Goal: Transaction & Acquisition: Purchase product/service

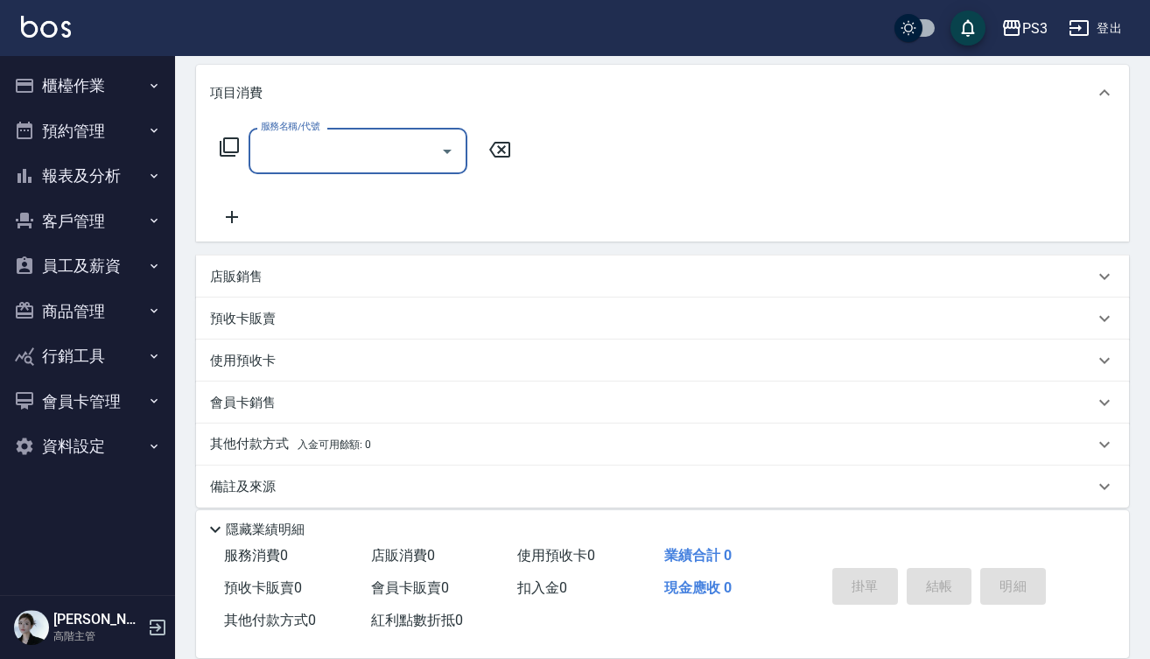
click at [231, 266] on div "店販銷售" at bounding box center [662, 276] width 933 height 42
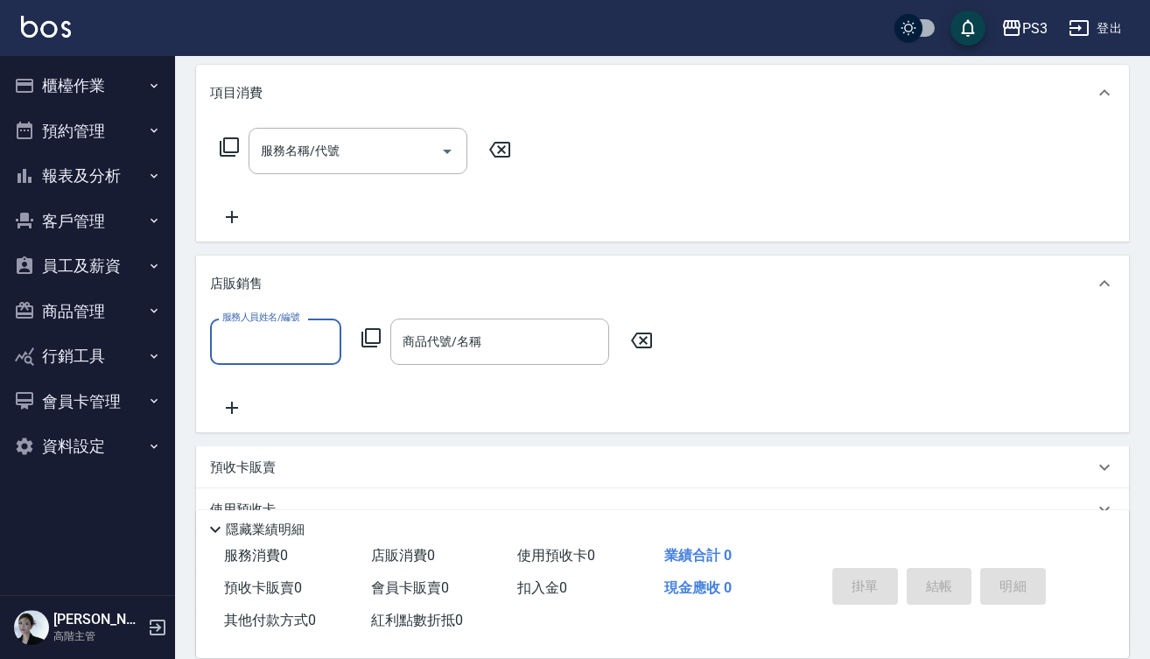
scroll to position [222, 0]
type input "[PERSON_NAME]-9"
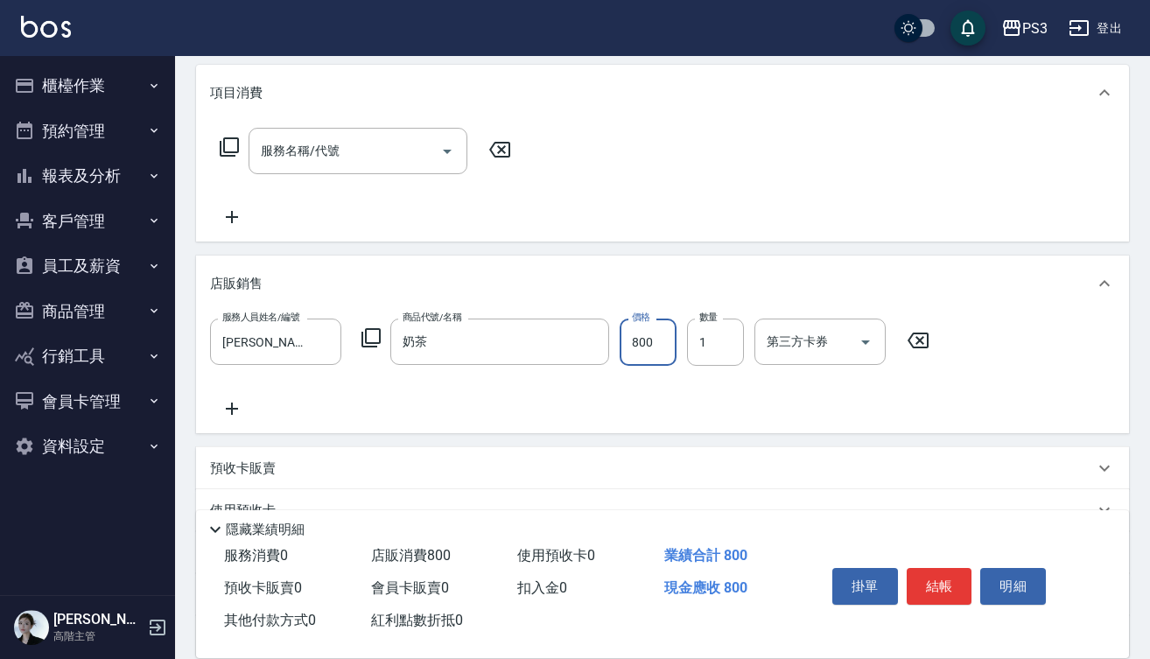
type input "川越補色洗-(奶茶色)"
click at [954, 570] on button "結帳" at bounding box center [939, 586] width 66 height 37
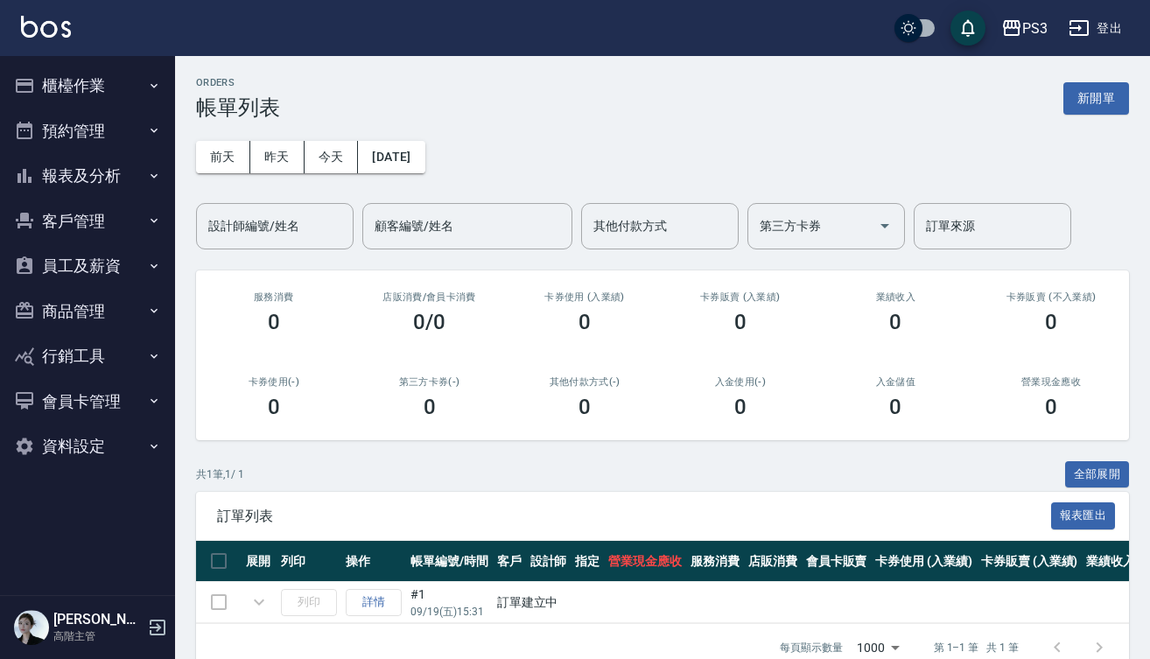
click at [135, 82] on button "櫃檯作業" at bounding box center [87, 85] width 161 height 45
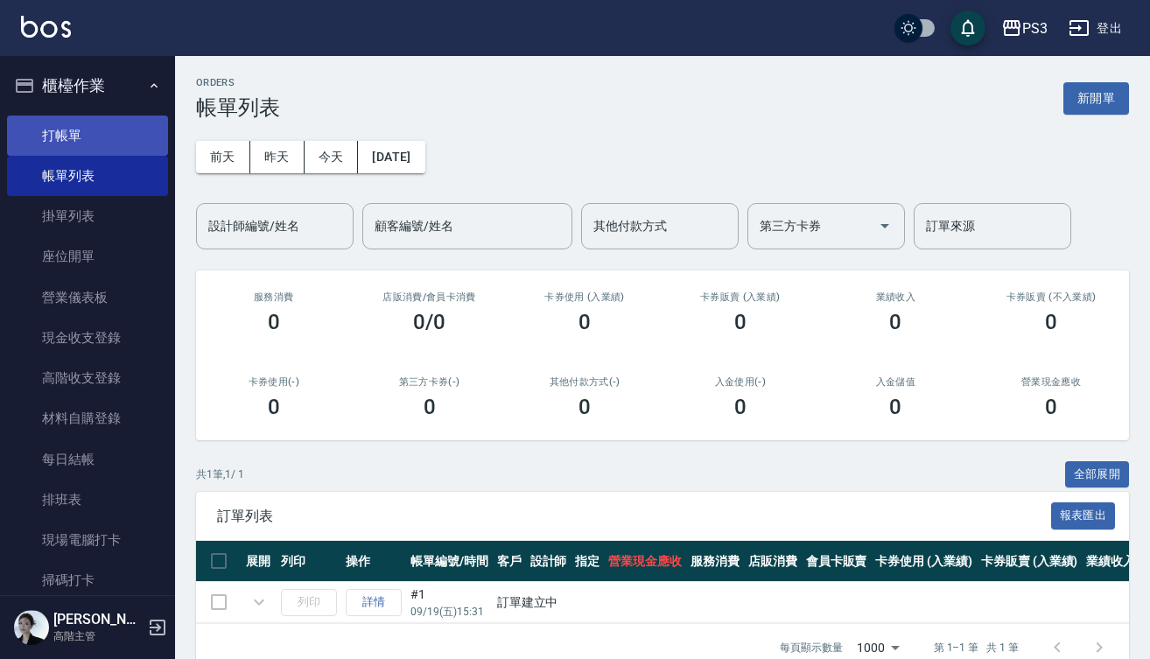
click at [132, 129] on link "打帳單" at bounding box center [87, 135] width 161 height 40
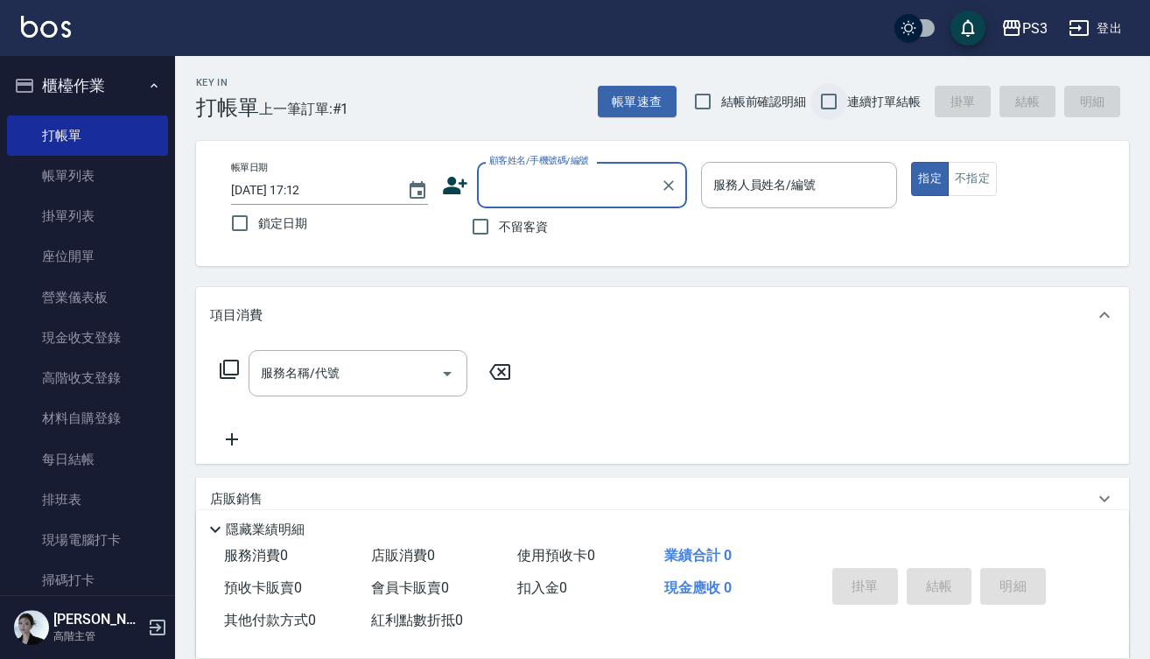
click at [836, 106] on input "連續打單結帳" at bounding box center [828, 101] width 37 height 37
checkbox input "true"
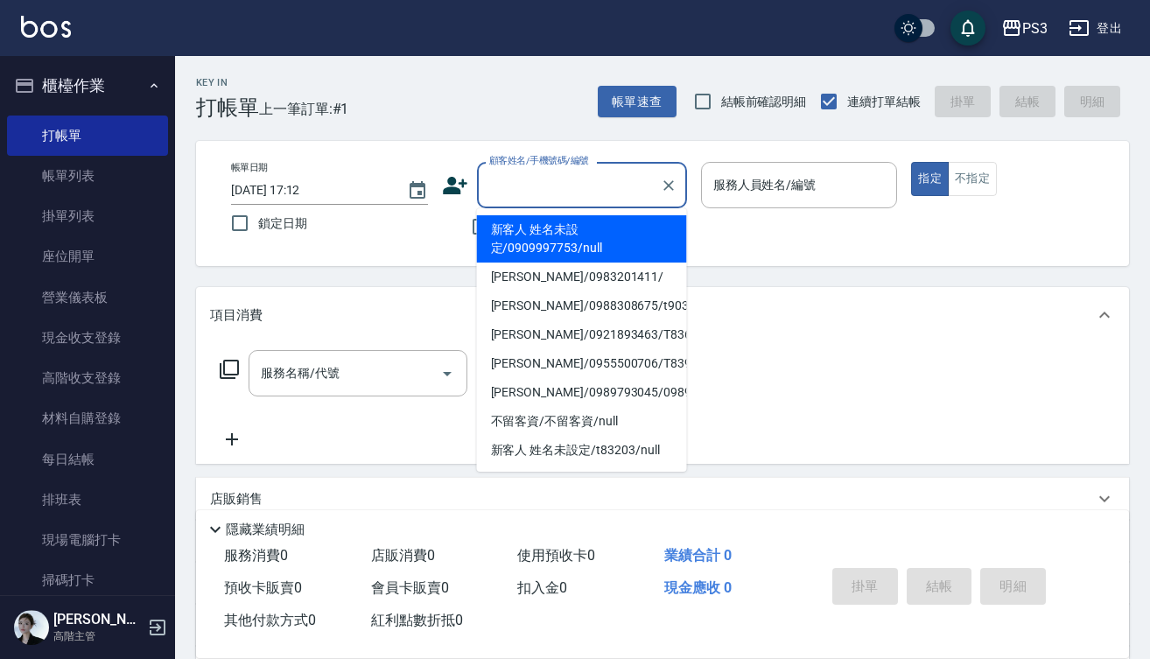
click at [588, 181] on input "顧客姓名/手機號碼/編號" at bounding box center [569, 185] width 168 height 31
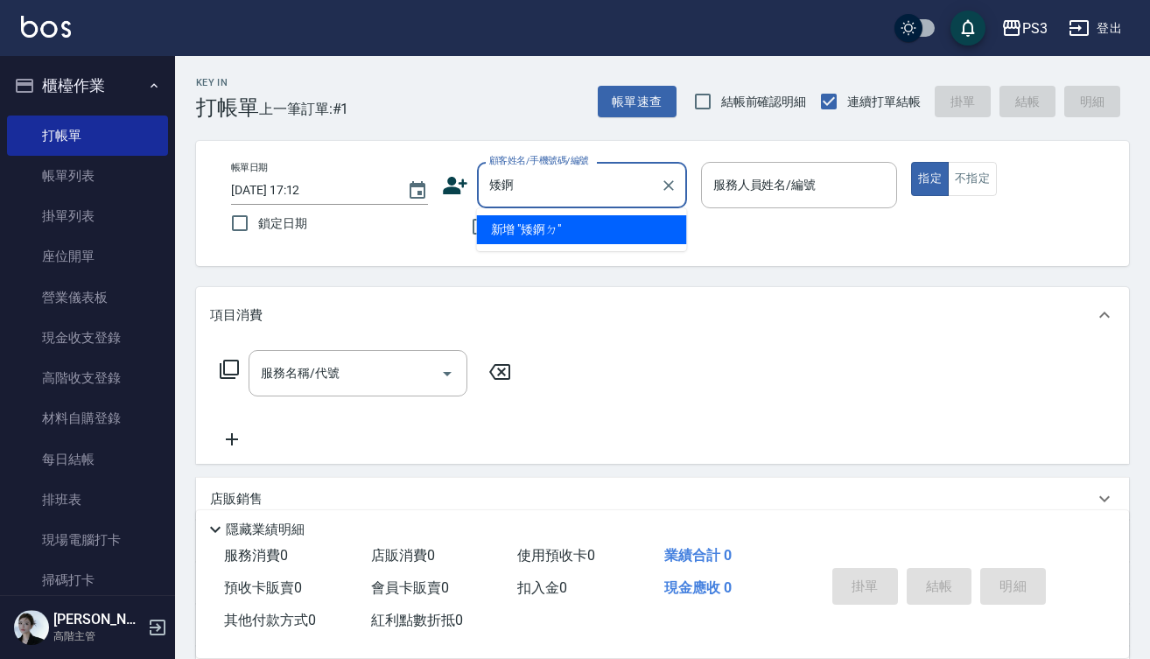
type input "矮"
type input "[PERSON_NAME]/0930864020/"
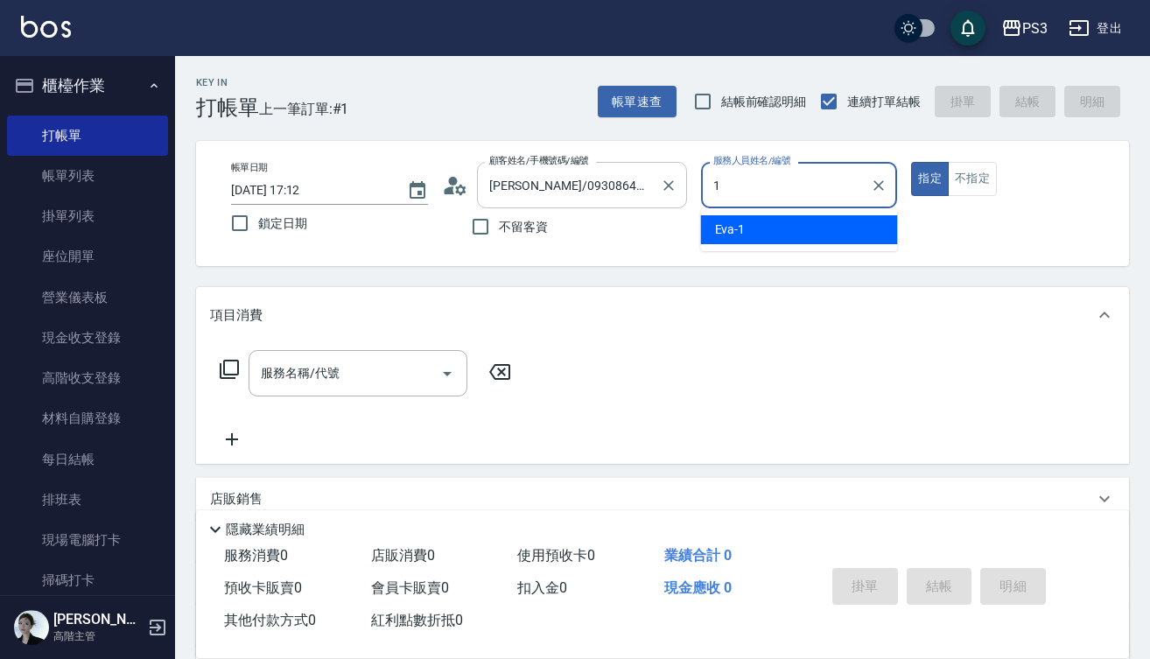
type input "Eva-1"
type button "true"
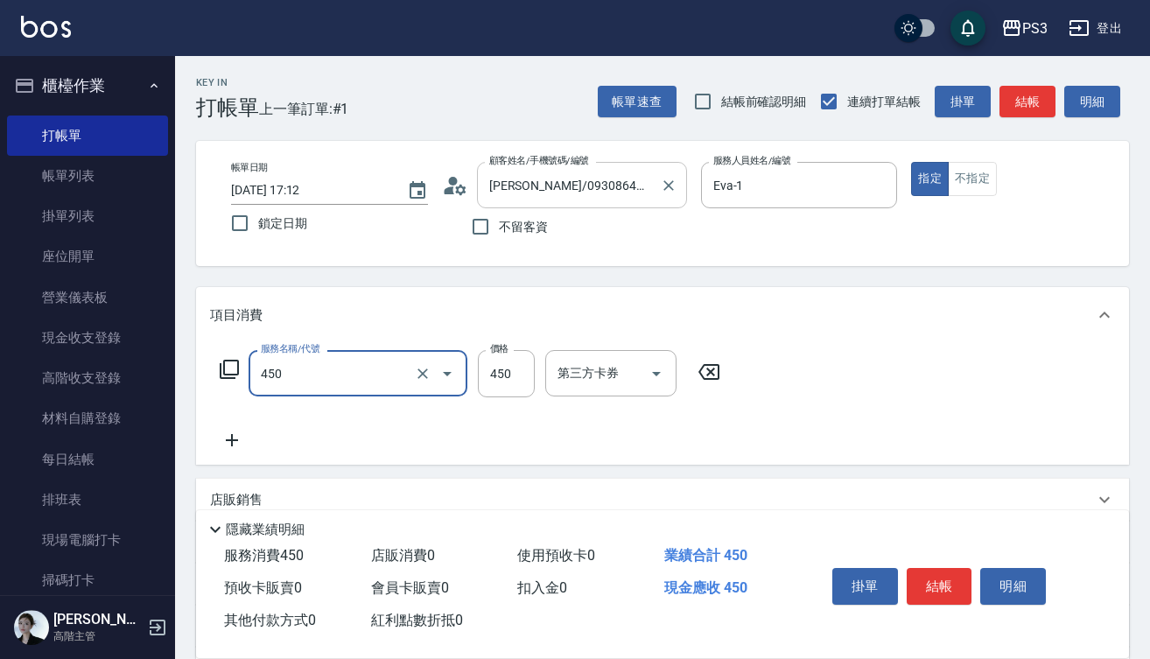
type input "有機洗髮(450)"
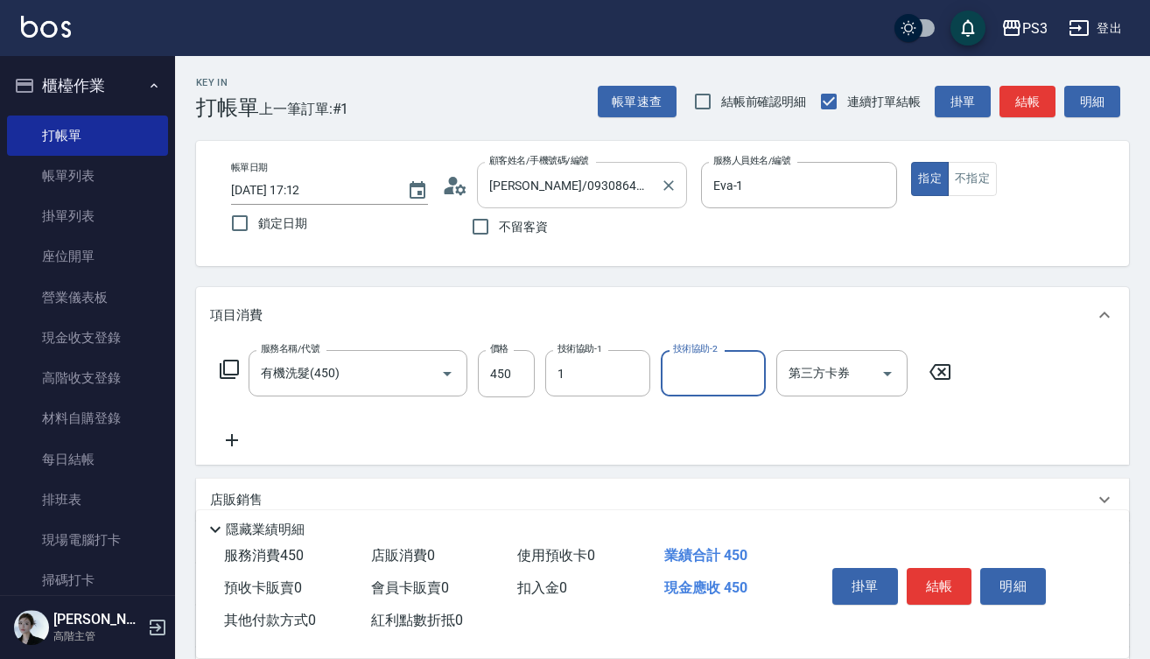
type input "Eva-1"
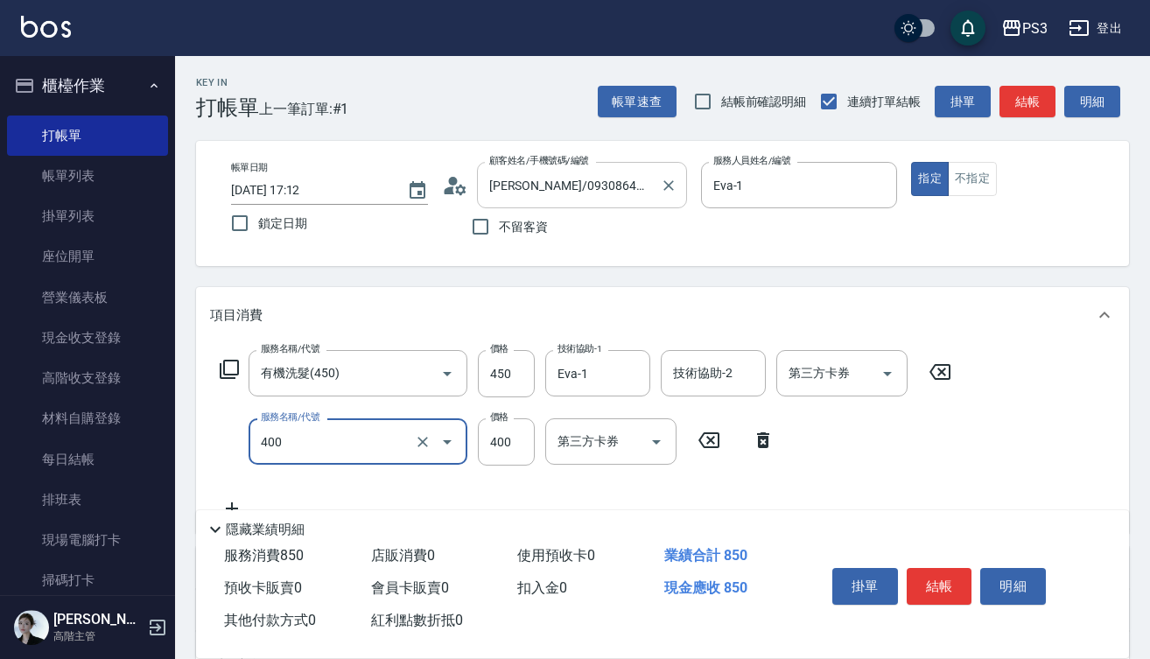
type input "剪(400)"
type input "380"
click at [922, 585] on button "結帳" at bounding box center [939, 586] width 66 height 37
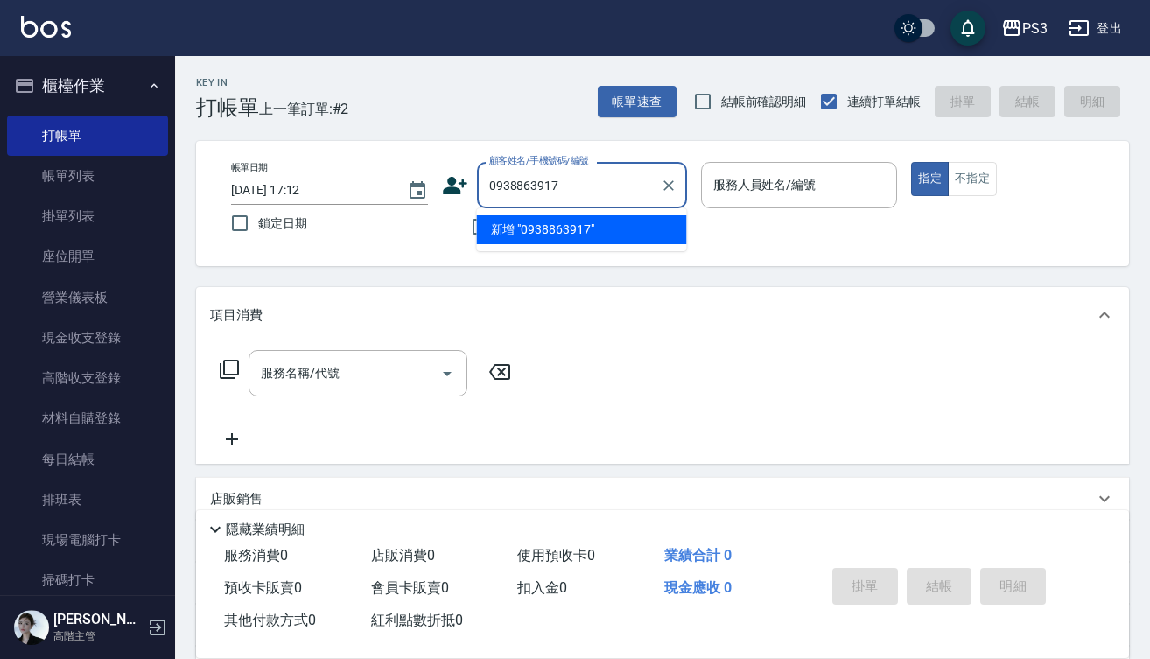
type input "0938863917"
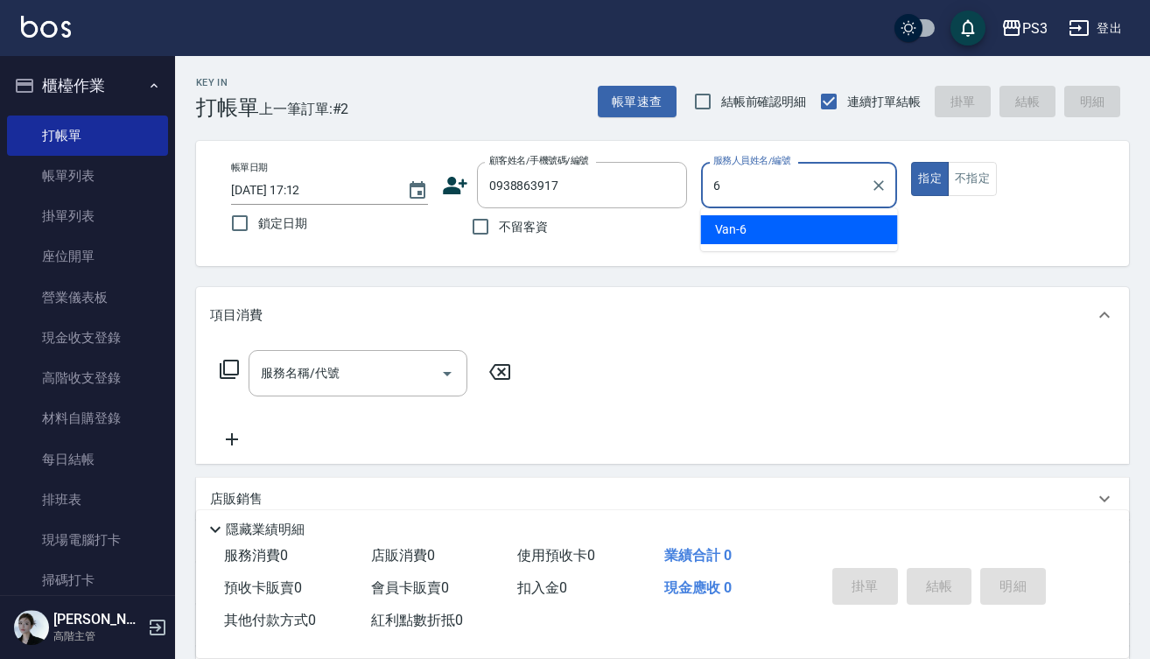
type input "Van-6"
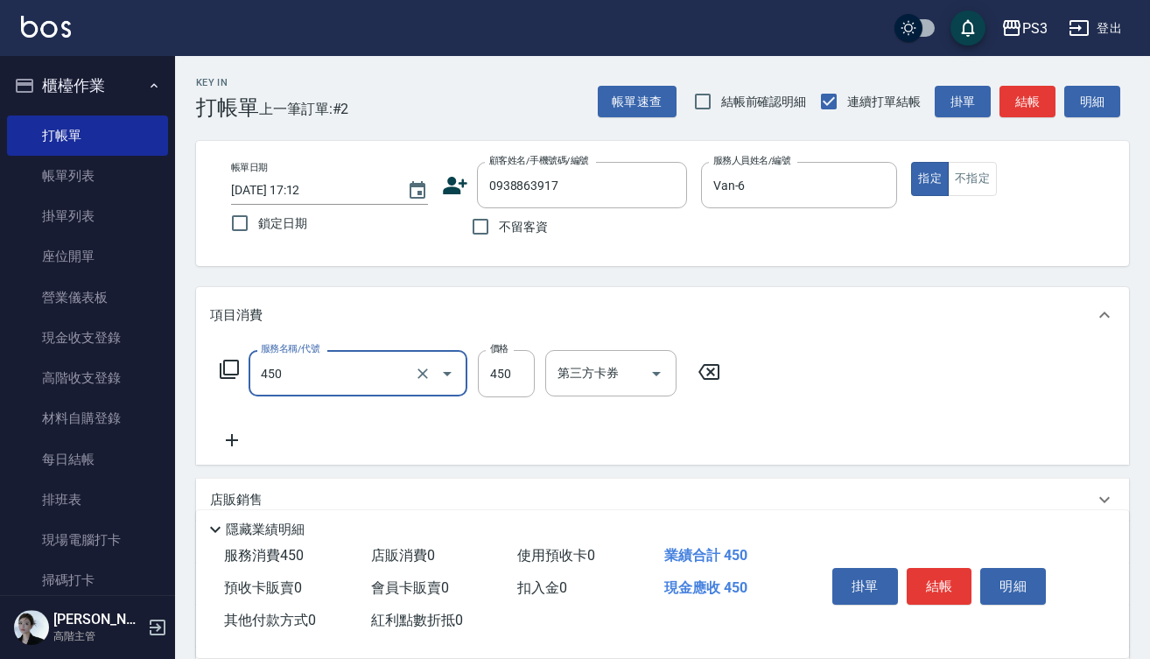
type input "有機洗髮(450)"
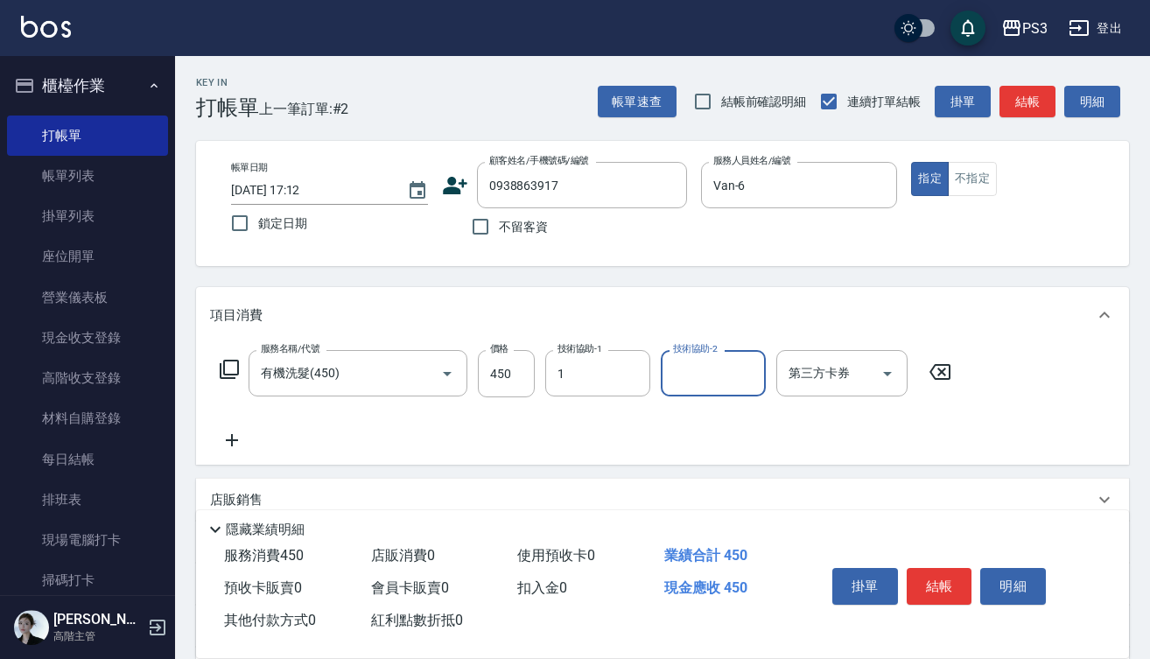
type input "Eva-1"
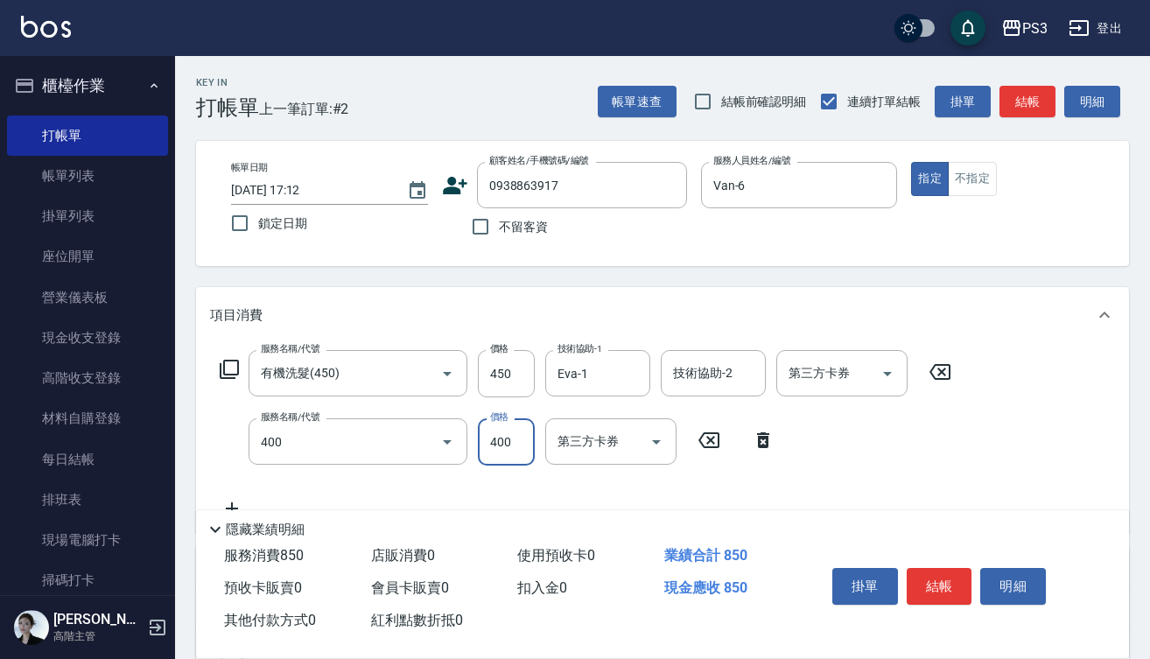
type input "剪(400)"
click at [498, 442] on input "150" at bounding box center [506, 441] width 57 height 47
type input "250"
click at [946, 568] on button "結帳" at bounding box center [939, 586] width 66 height 37
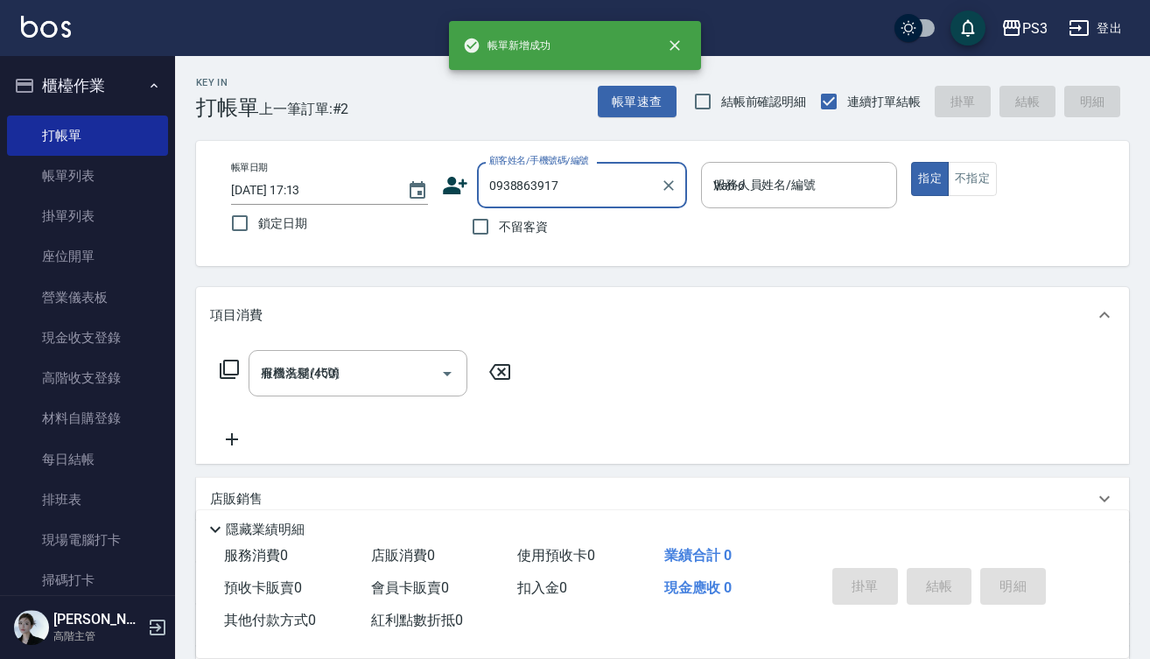
type input "[DATE] 17:13"
type input "t"
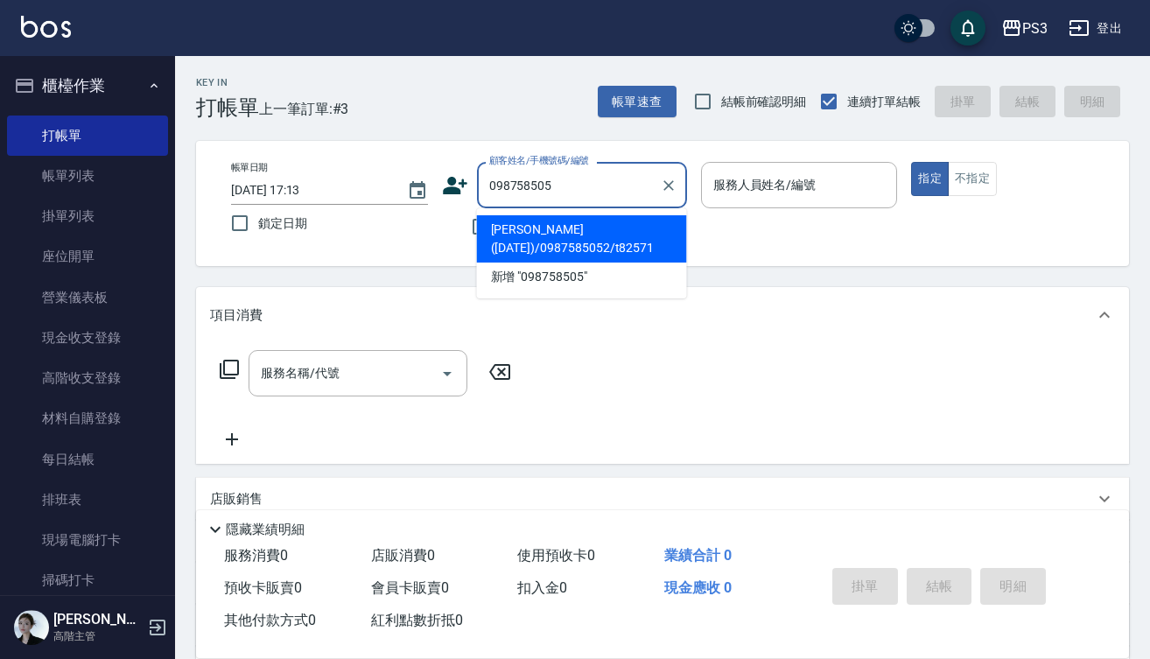
type input "0987585052"
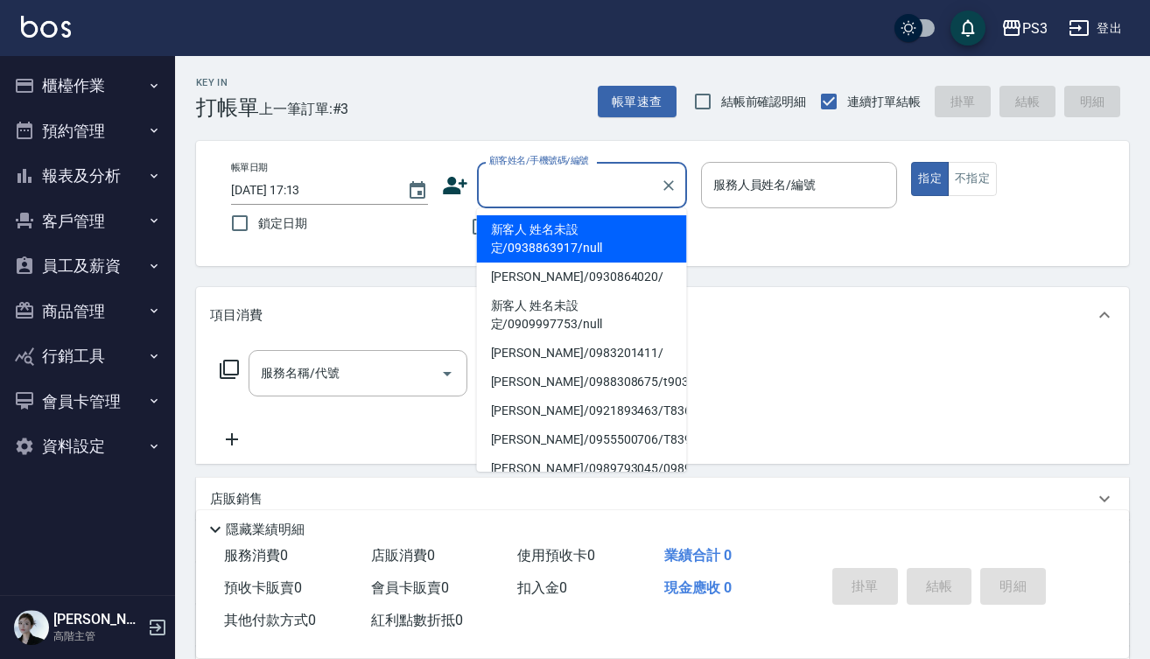
click at [559, 173] on input "顧客姓名/手機號碼/編號" at bounding box center [569, 185] width 168 height 31
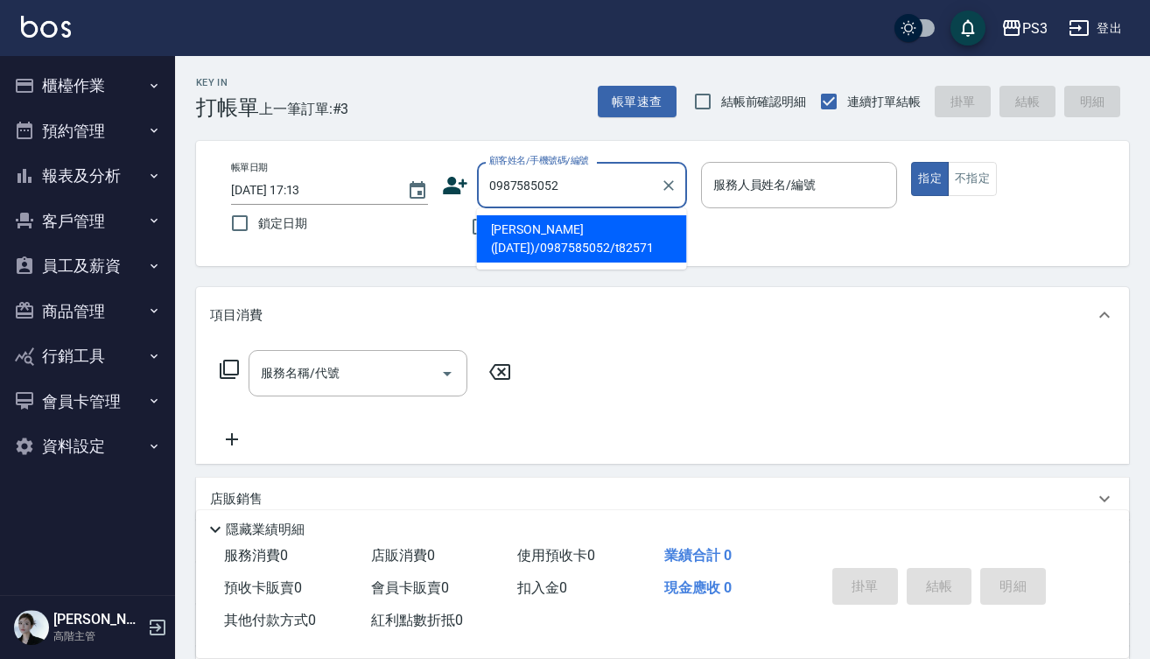
type input "[PERSON_NAME]([DATE])/0987585052/t82571"
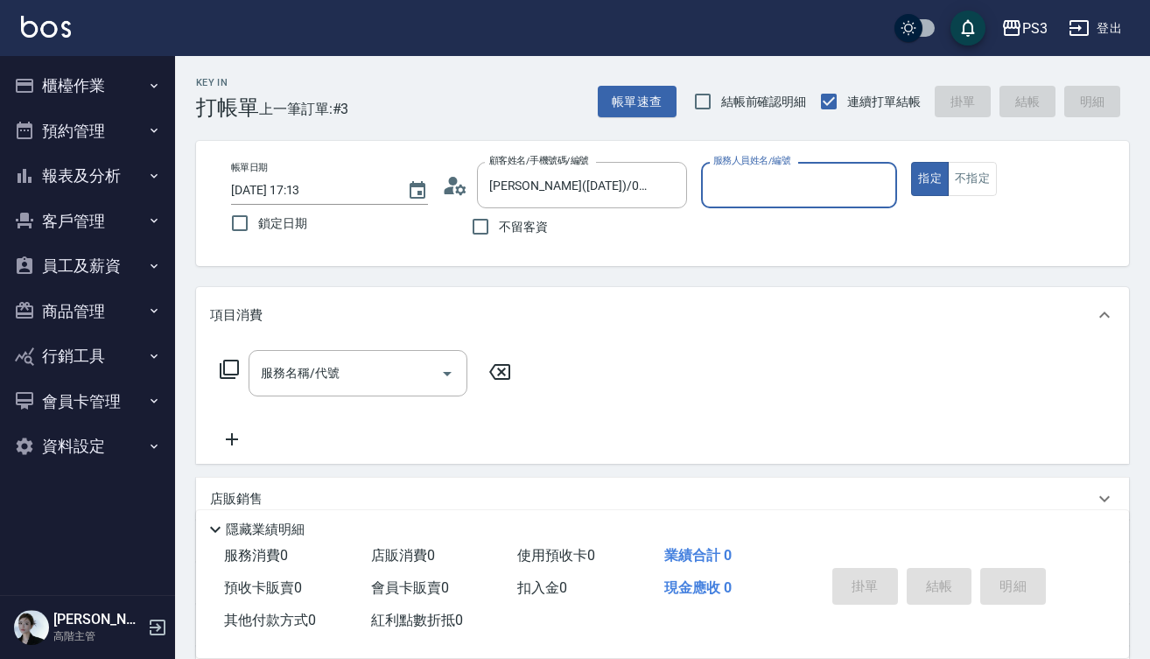
click at [455, 184] on circle at bounding box center [452, 181] width 9 height 9
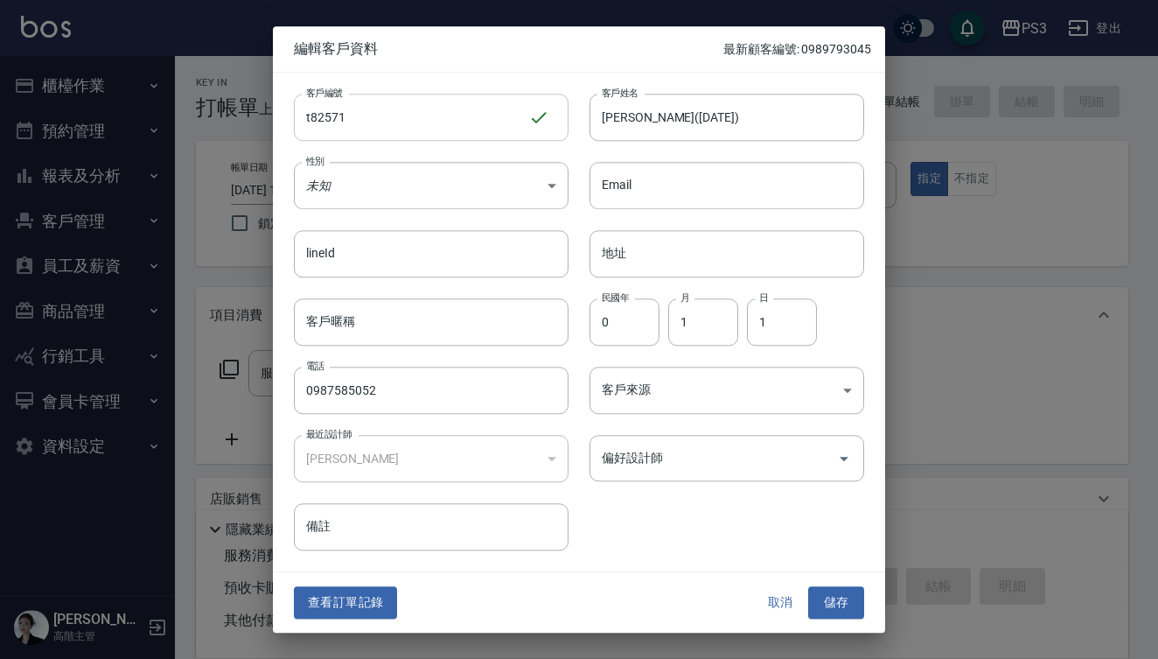
click at [476, 126] on input "t82571" at bounding box center [411, 117] width 234 height 47
type input "t90027"
click at [716, 117] on input "鄭紹鏞(25/8/31)" at bounding box center [727, 117] width 275 height 47
type input "鄭紹鏞(27/9/17)"
click at [842, 599] on button "儲存" at bounding box center [836, 603] width 56 height 32
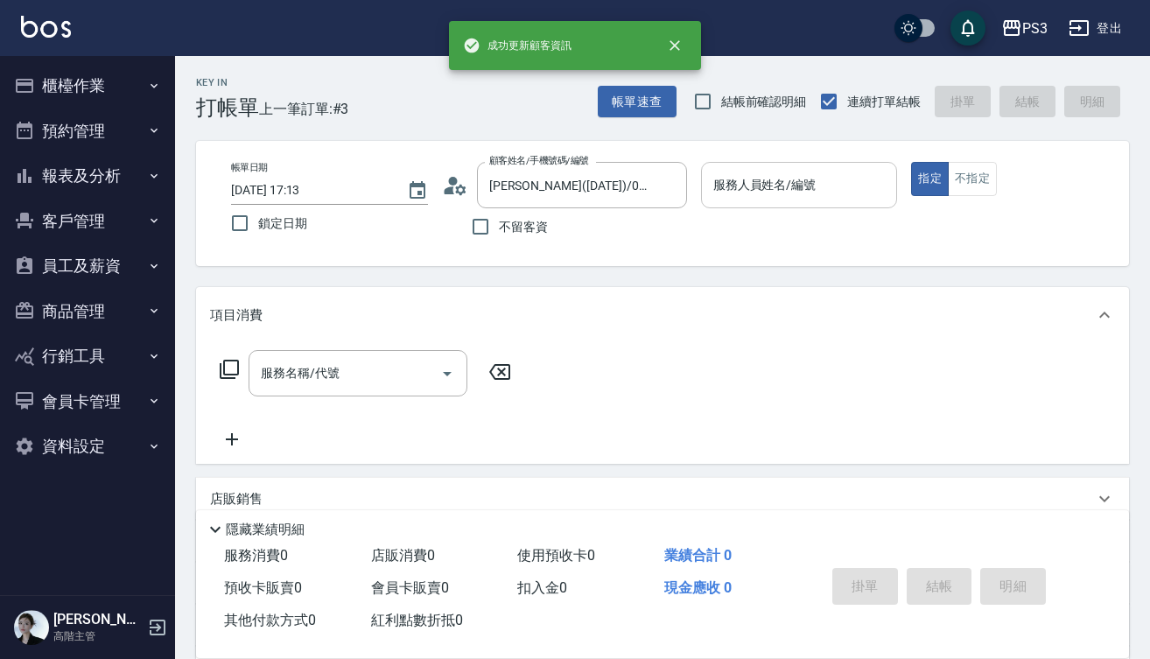
click at [751, 190] on input "服務人員姓名/編號" at bounding box center [799, 185] width 181 height 31
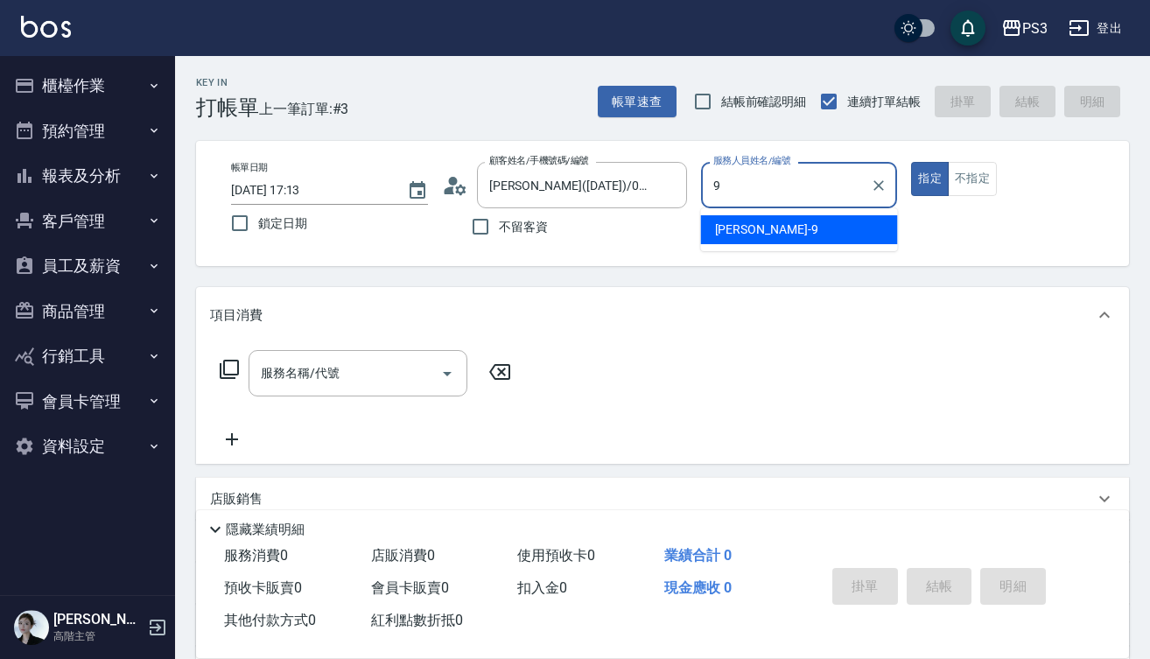
type input "[PERSON_NAME]-9"
type button "true"
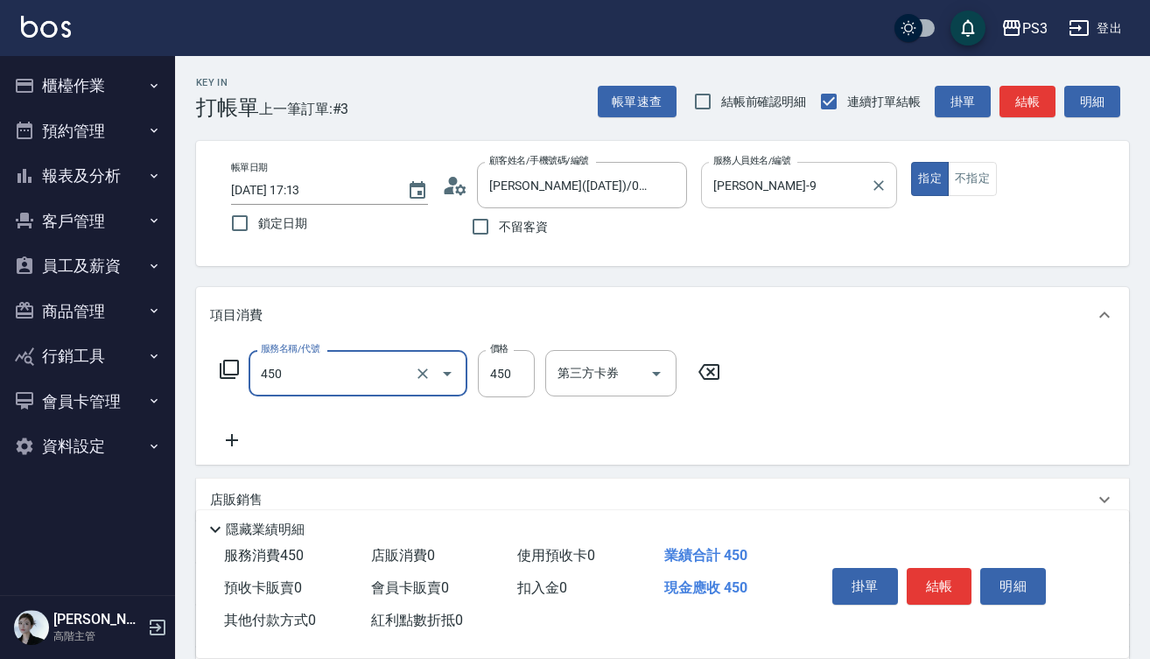
type input "有機洗髮(450)"
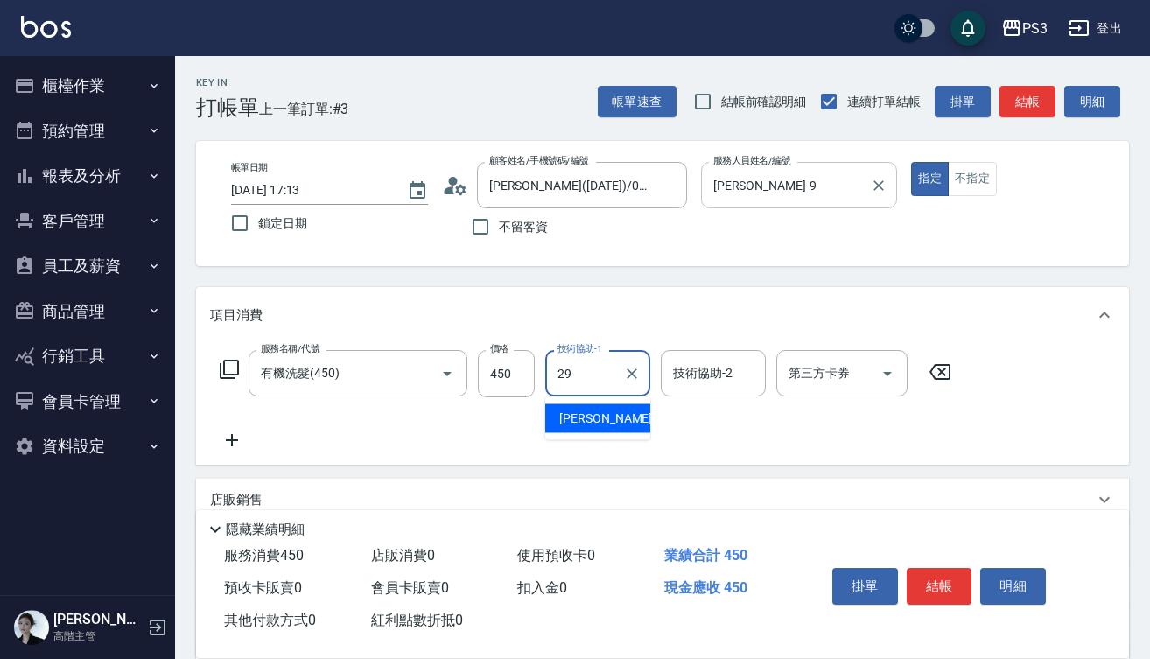
type input "Joyce-29"
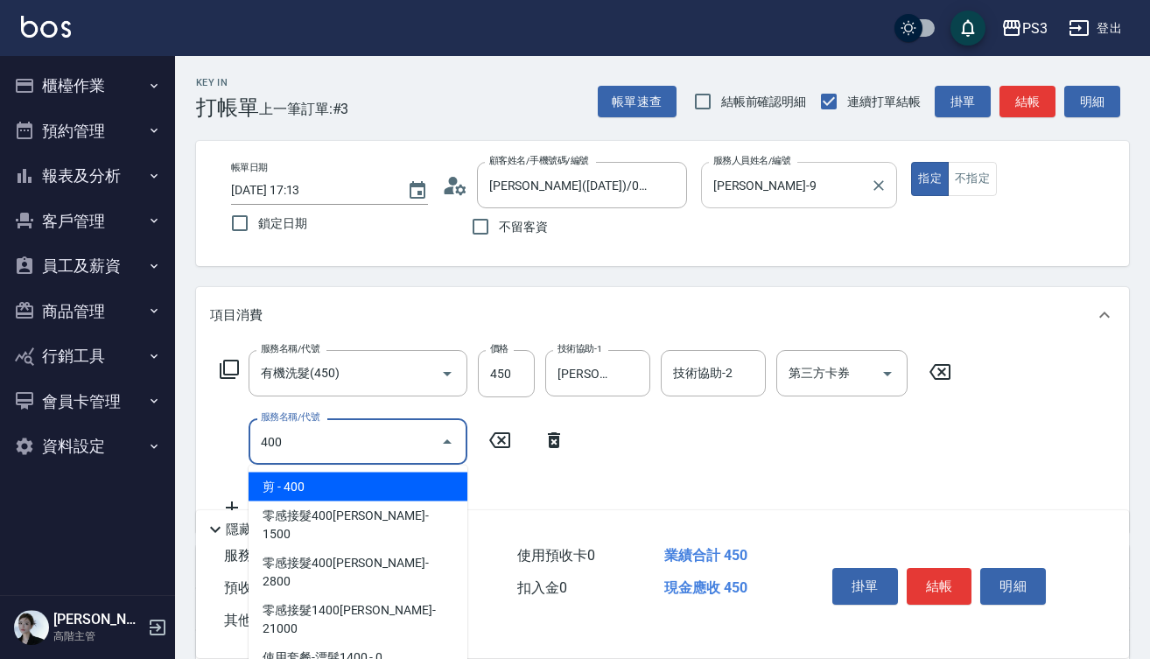
type input "剪(400)"
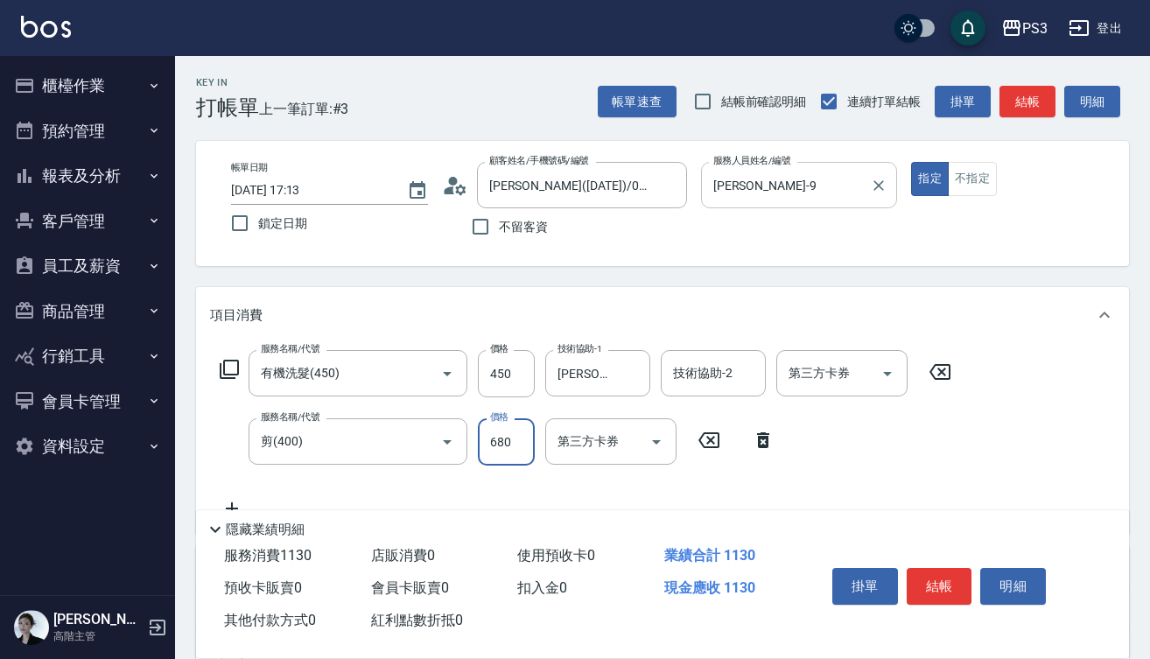
type input "680"
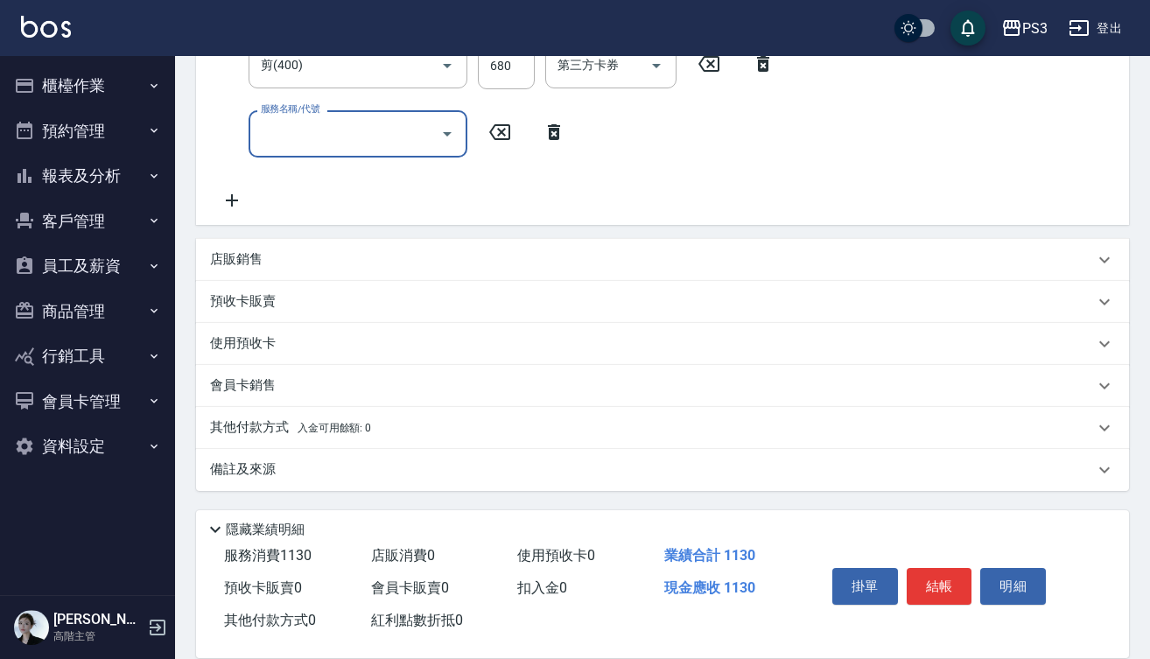
scroll to position [376, 0]
click at [277, 385] on div "會員卡銷售" at bounding box center [652, 385] width 884 height 18
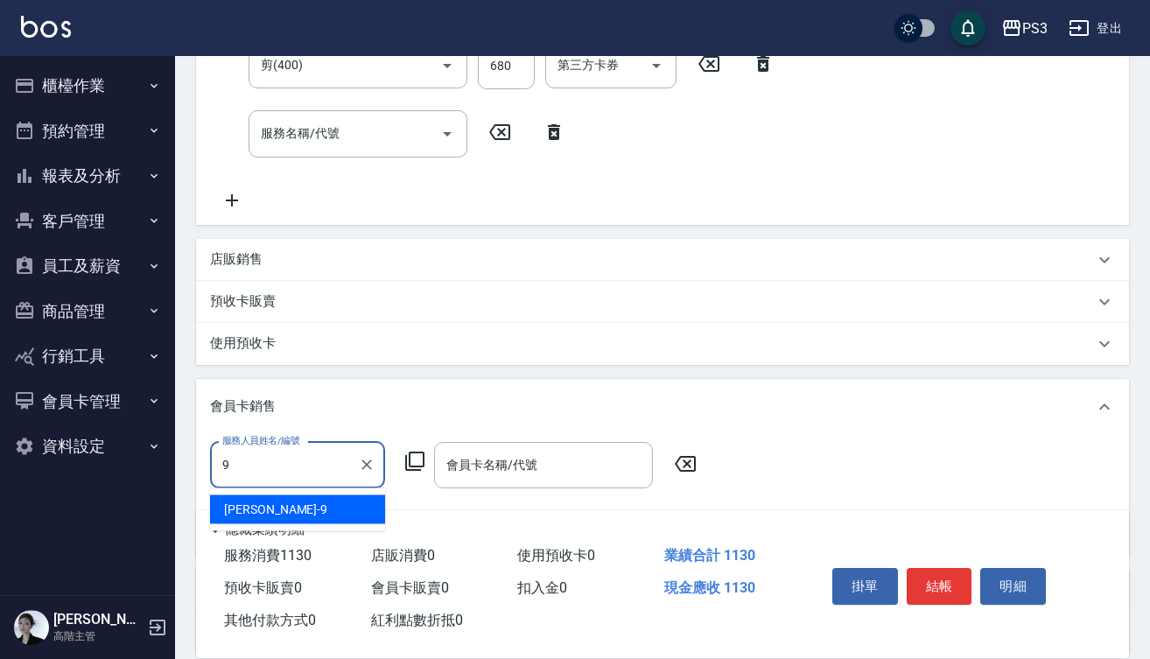
type input "[PERSON_NAME]-9"
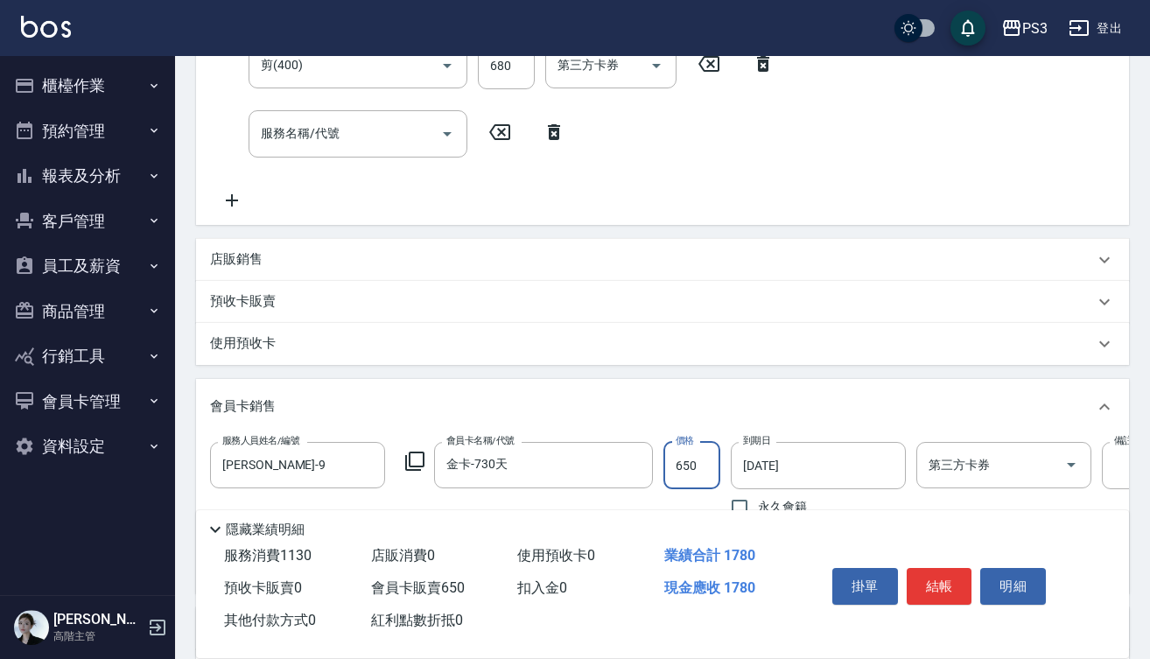
type input "金卡-730天"
click at [940, 581] on button "結帳" at bounding box center [939, 586] width 66 height 37
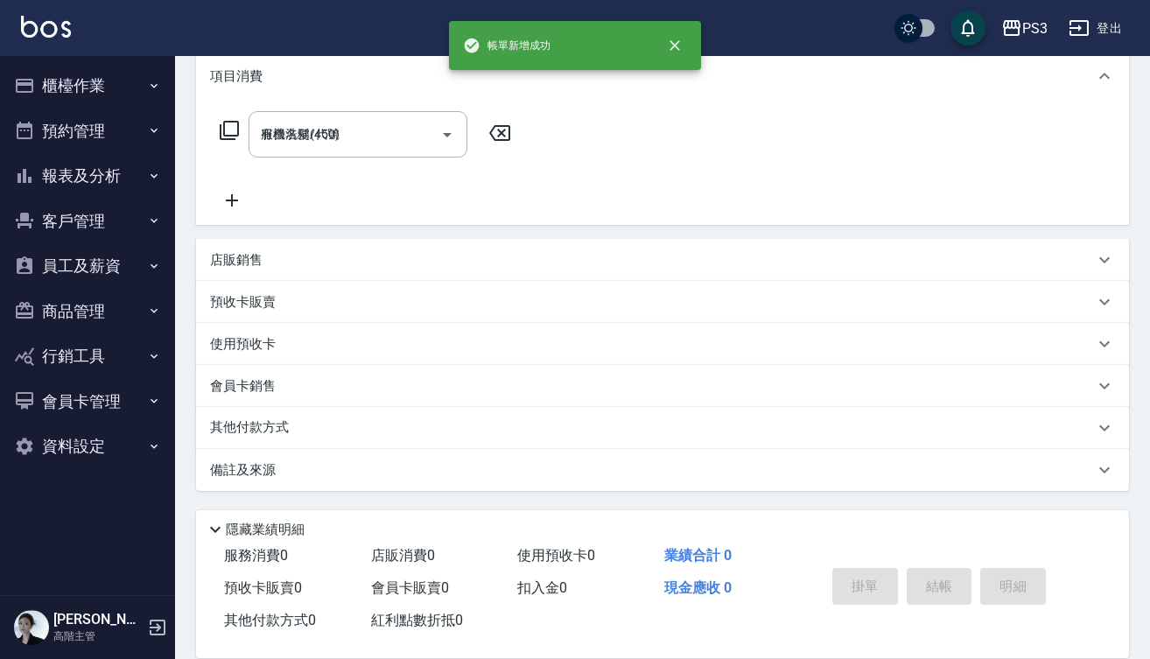
type input "2025/09/19 17:14"
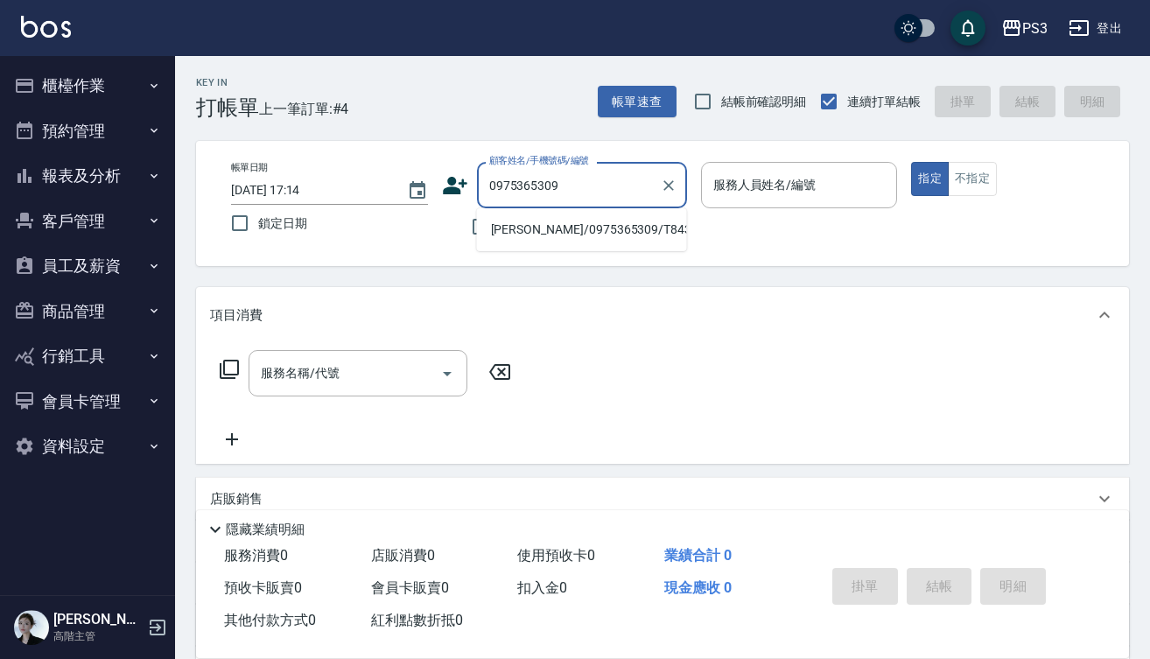
type input "[PERSON_NAME]/0975365309/T84390"
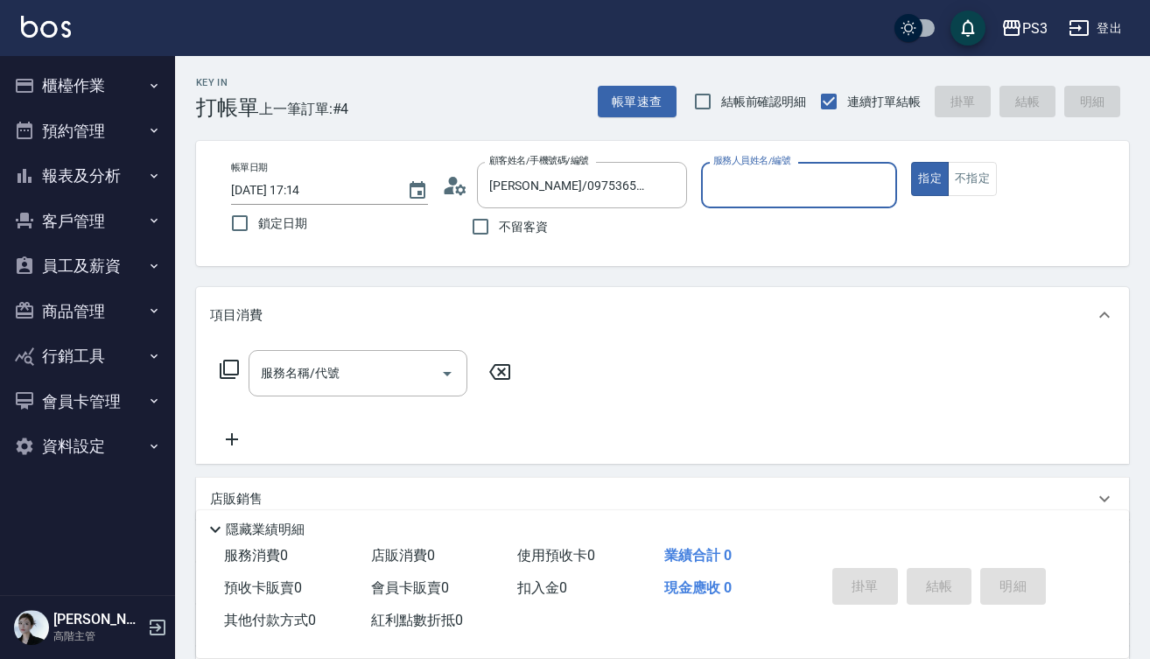
type input "Eva-1"
click at [929, 178] on button "指定" at bounding box center [930, 179] width 38 height 34
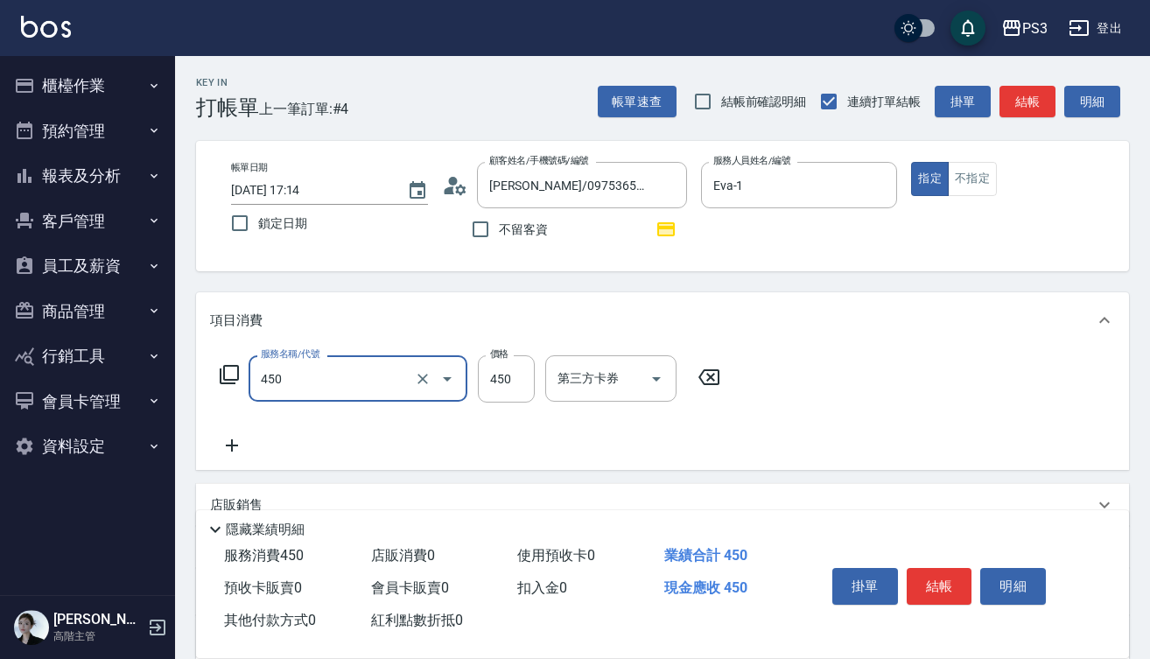
type input "有機洗髮(450)"
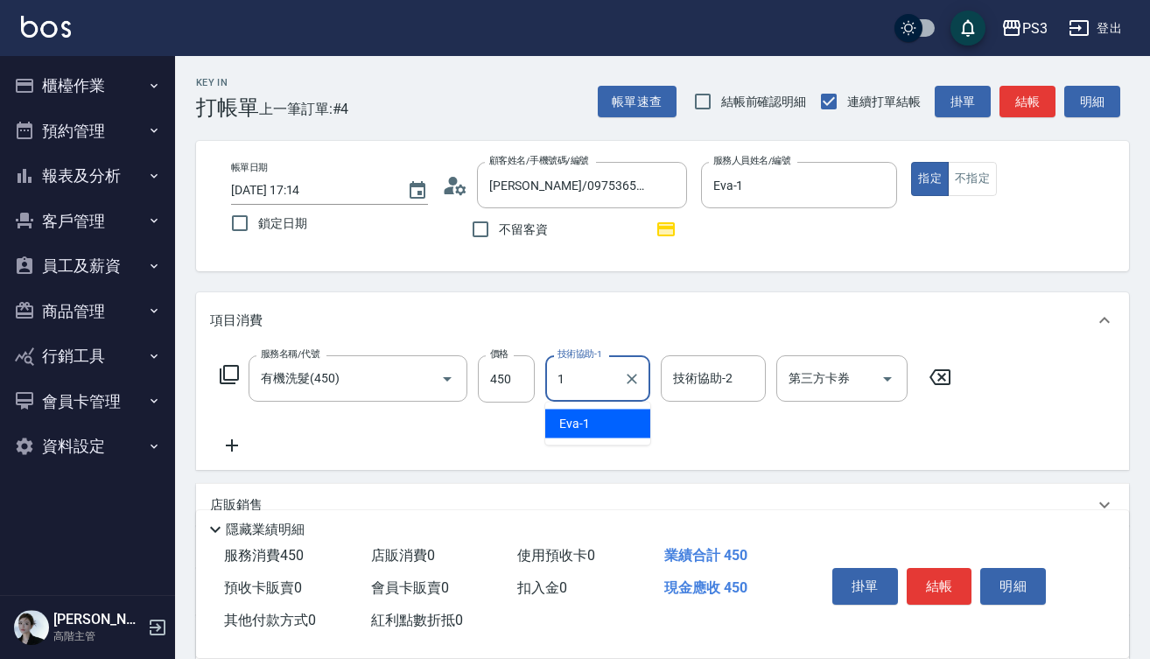
type input "Eva-1"
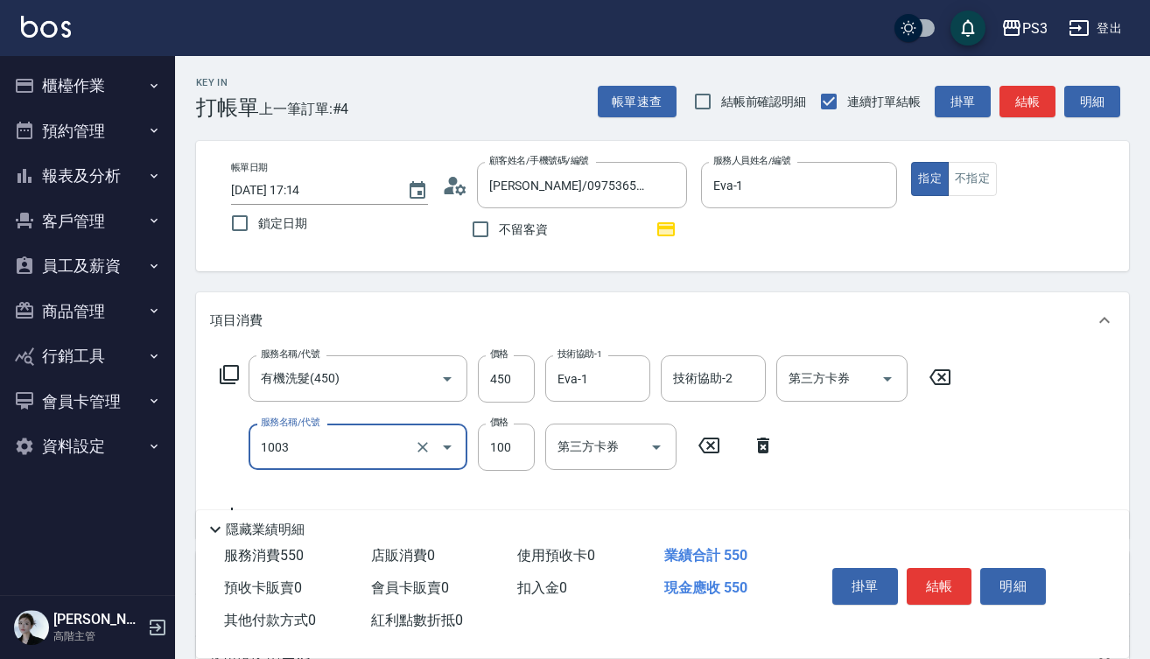
type input "造型(1003)"
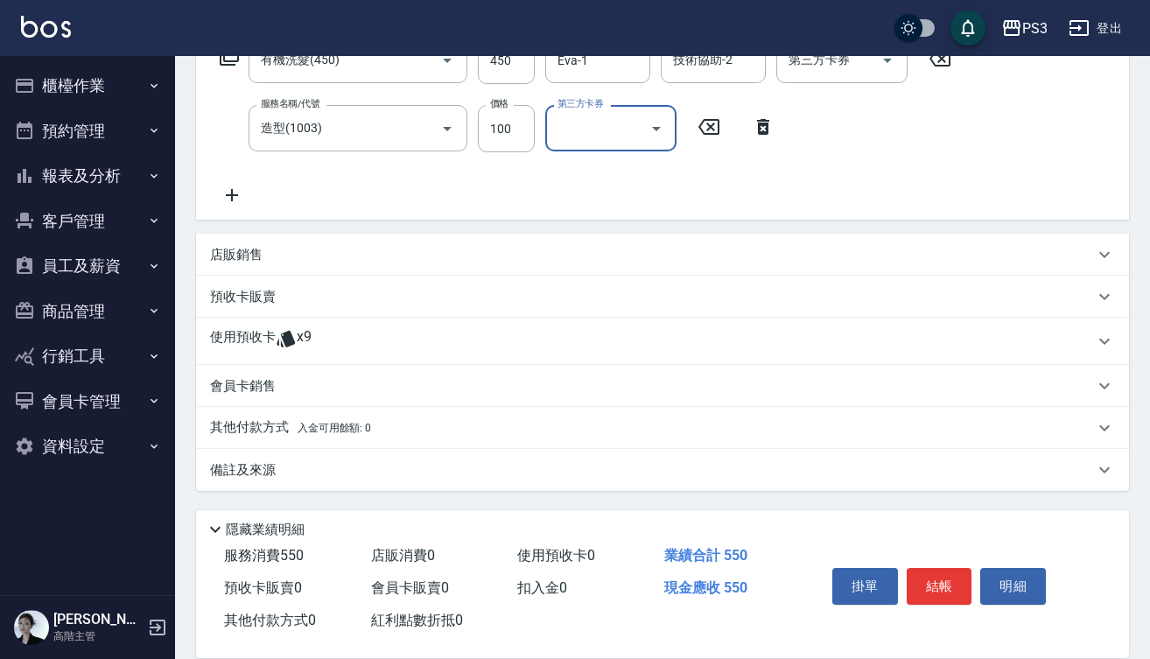
scroll to position [318, 0]
click at [283, 338] on icon at bounding box center [285, 339] width 18 height 17
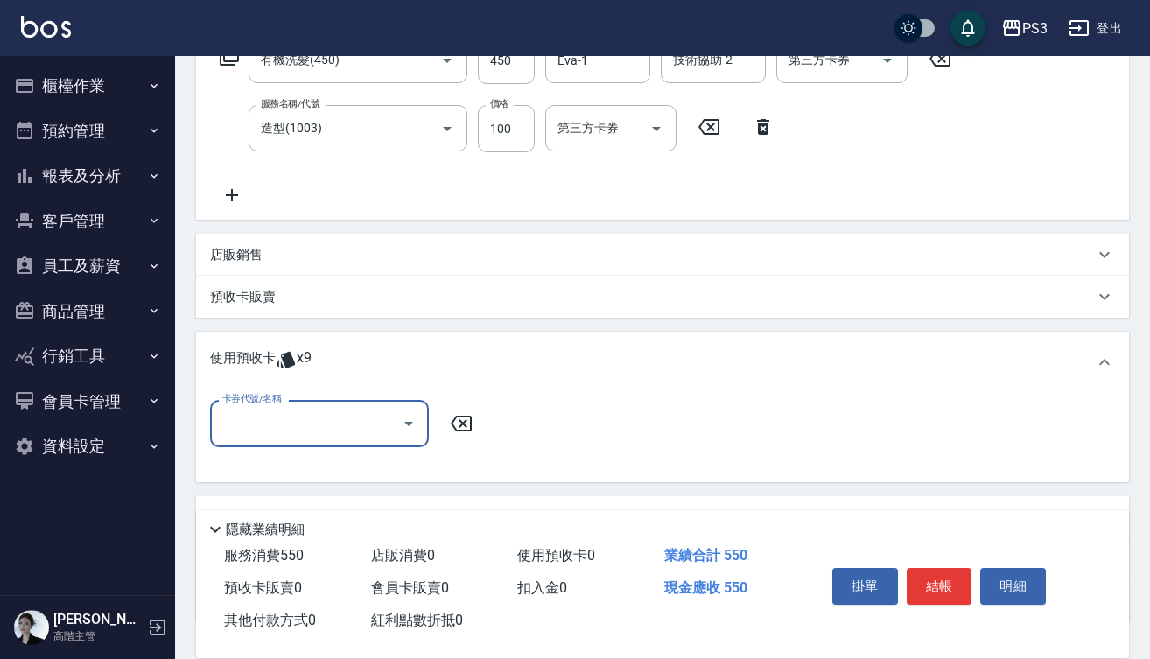
click at [401, 425] on icon "Open" at bounding box center [408, 423] width 21 height 21
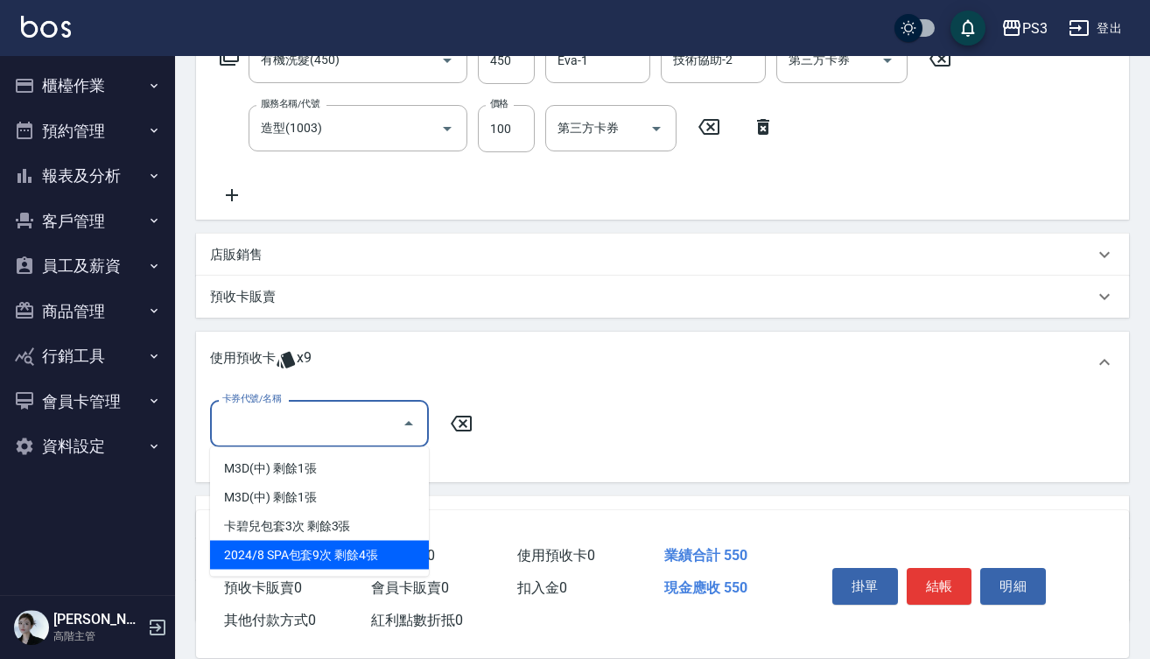
click at [387, 559] on div "2024/8 SPA包套9次 剩餘4張" at bounding box center [319, 555] width 219 height 29
type input "2024/8 SPA包套9次"
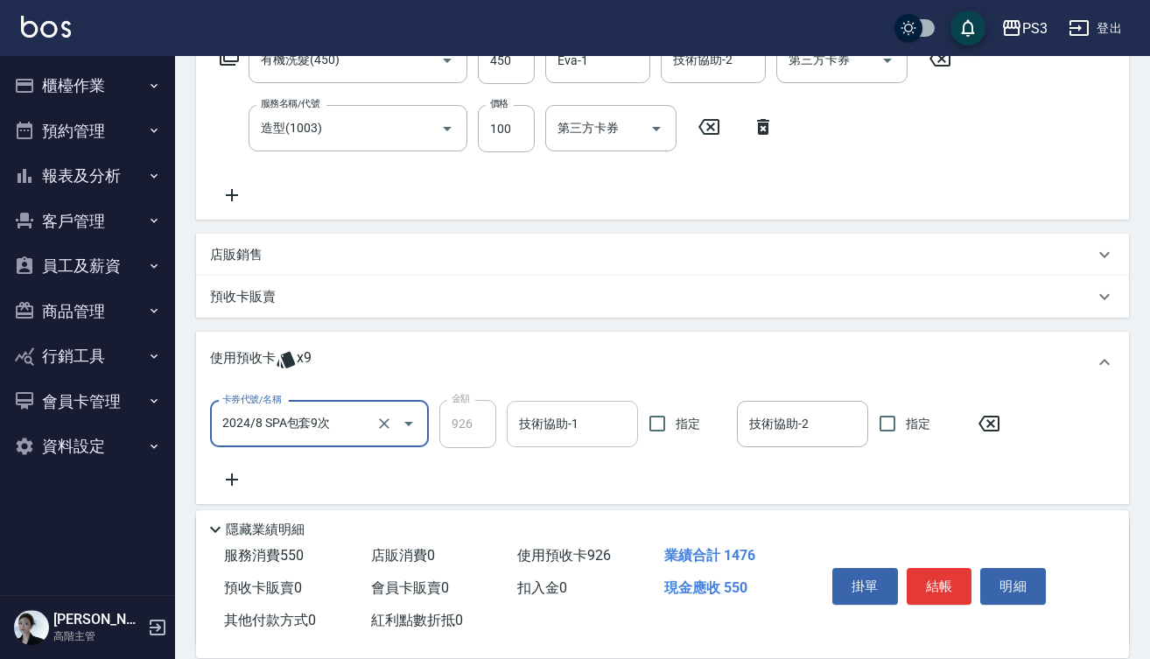
click at [581, 427] on input "技術協助-1" at bounding box center [571, 424] width 115 height 31
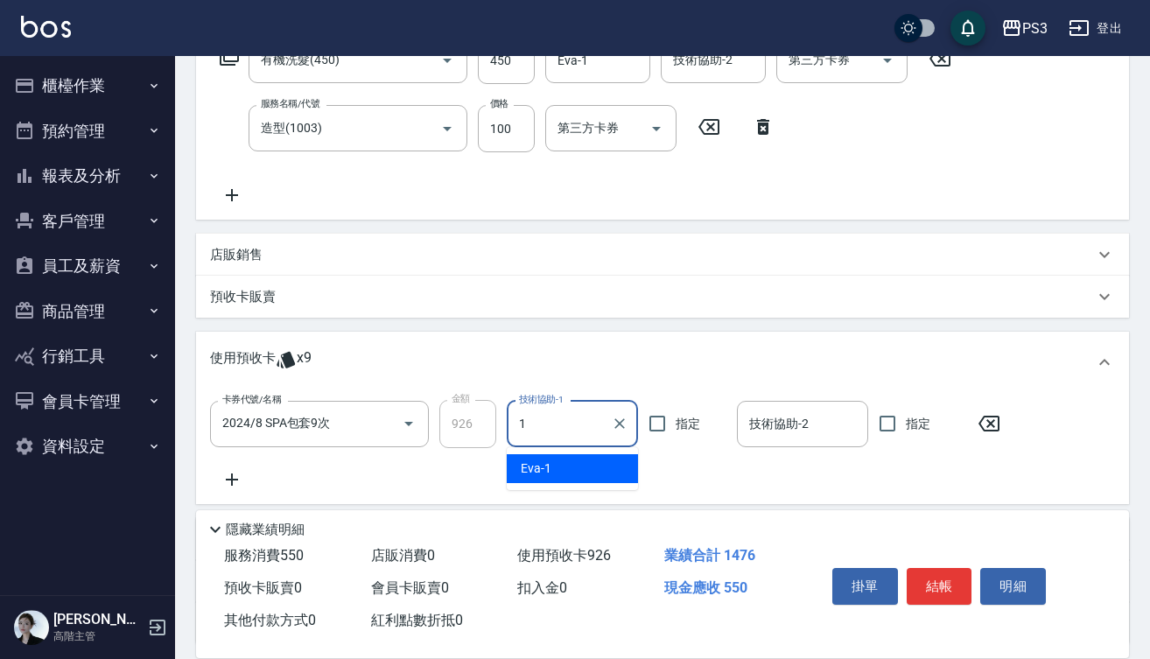
type input "Eva-1"
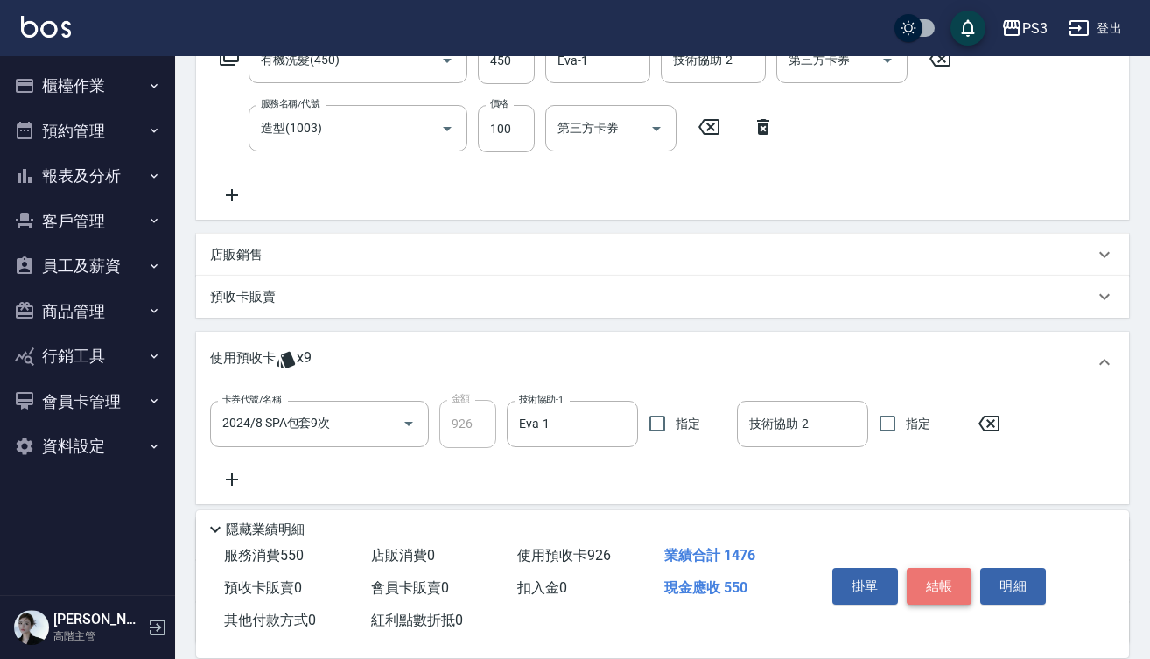
click at [930, 583] on button "結帳" at bounding box center [939, 586] width 66 height 37
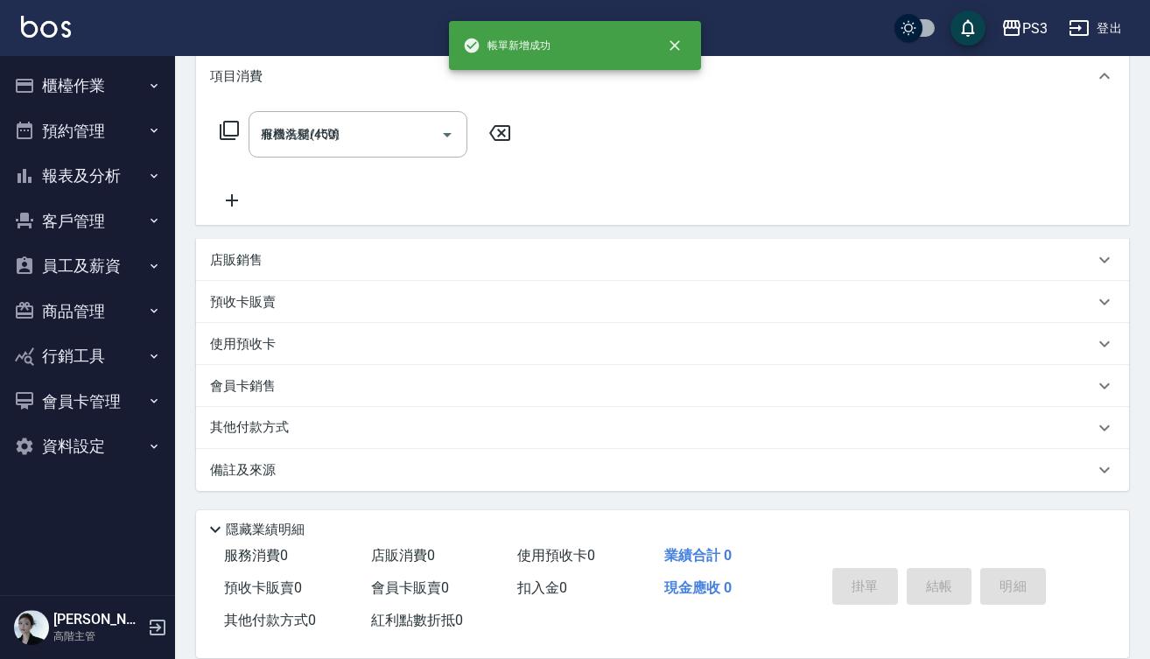
type input "2025/09/19 17:15"
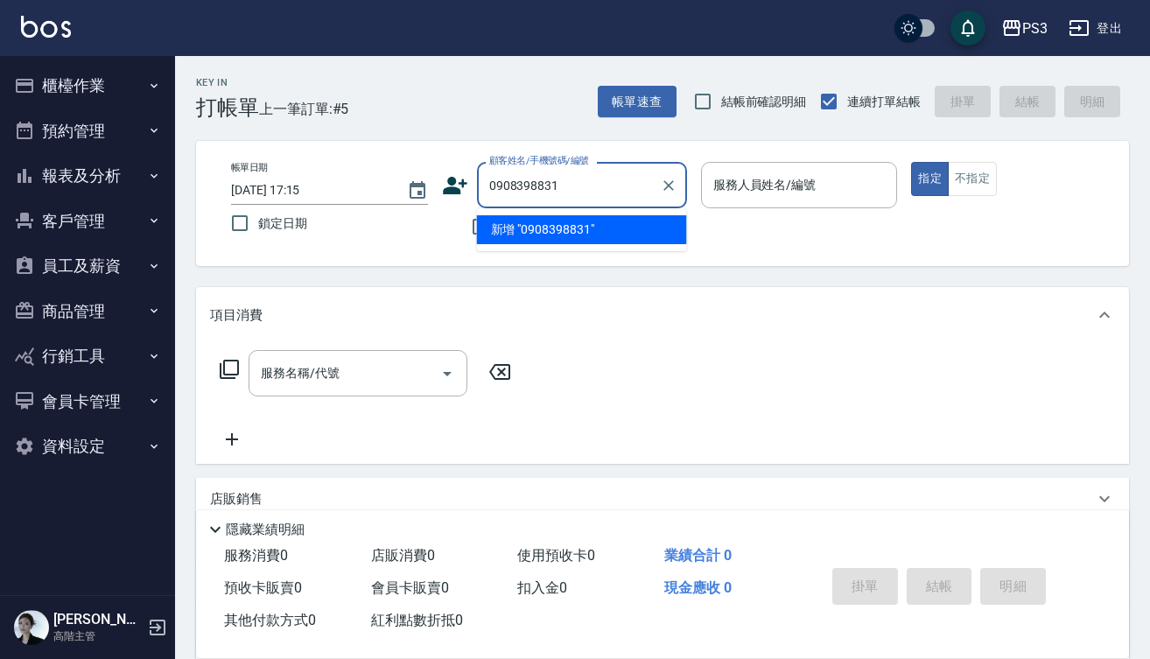
type input "0908398831"
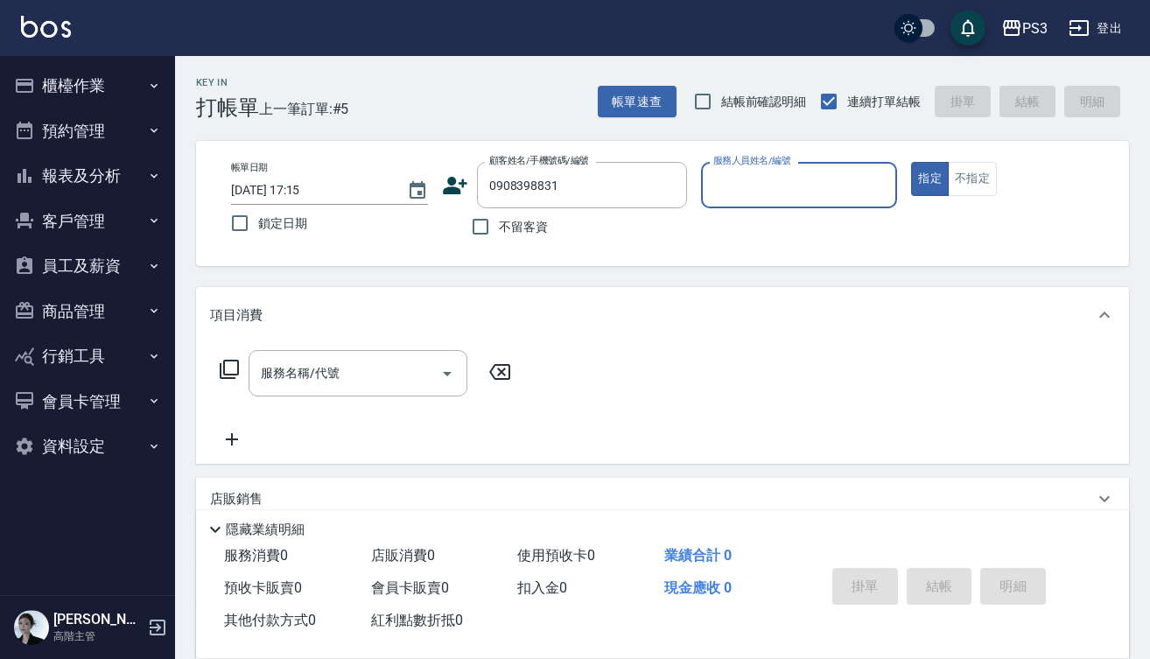
click at [461, 181] on icon at bounding box center [455, 185] width 26 height 26
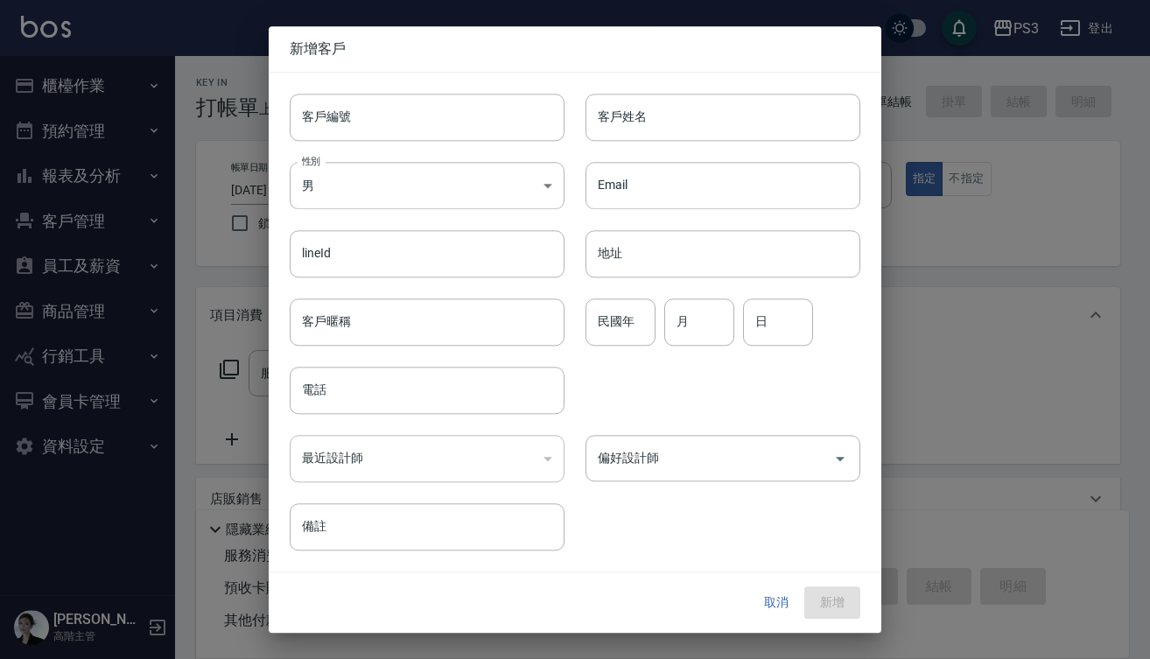
type input "0908398831"
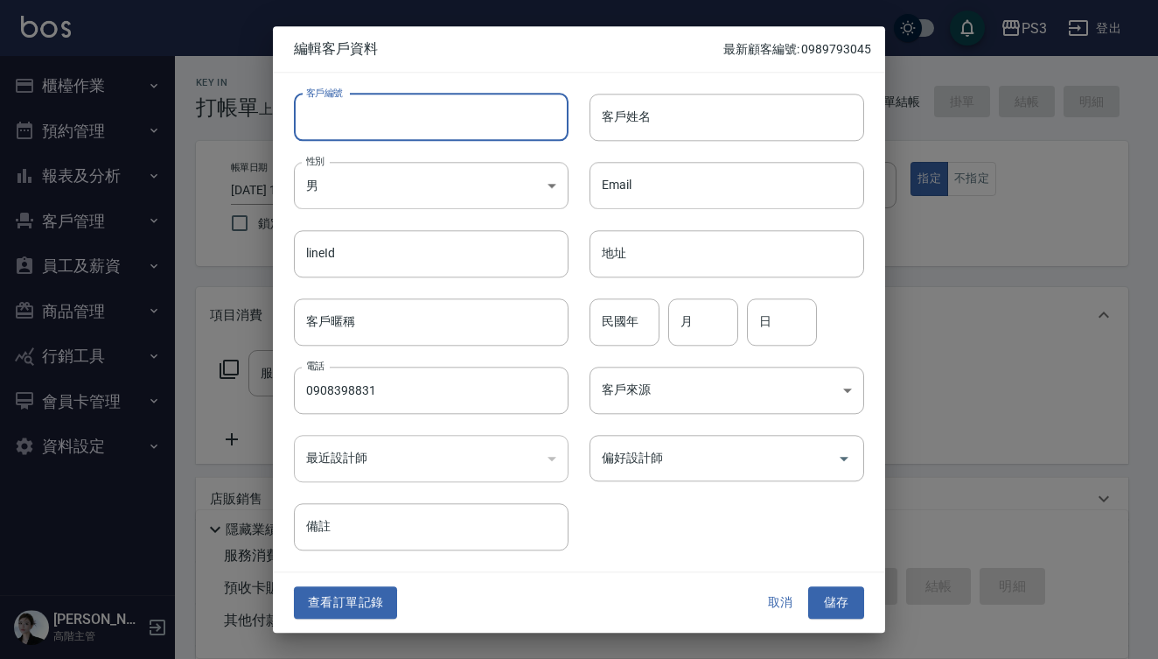
click at [479, 108] on input "客戶編號" at bounding box center [431, 117] width 275 height 47
click at [410, 408] on input "0908398831" at bounding box center [431, 390] width 275 height 47
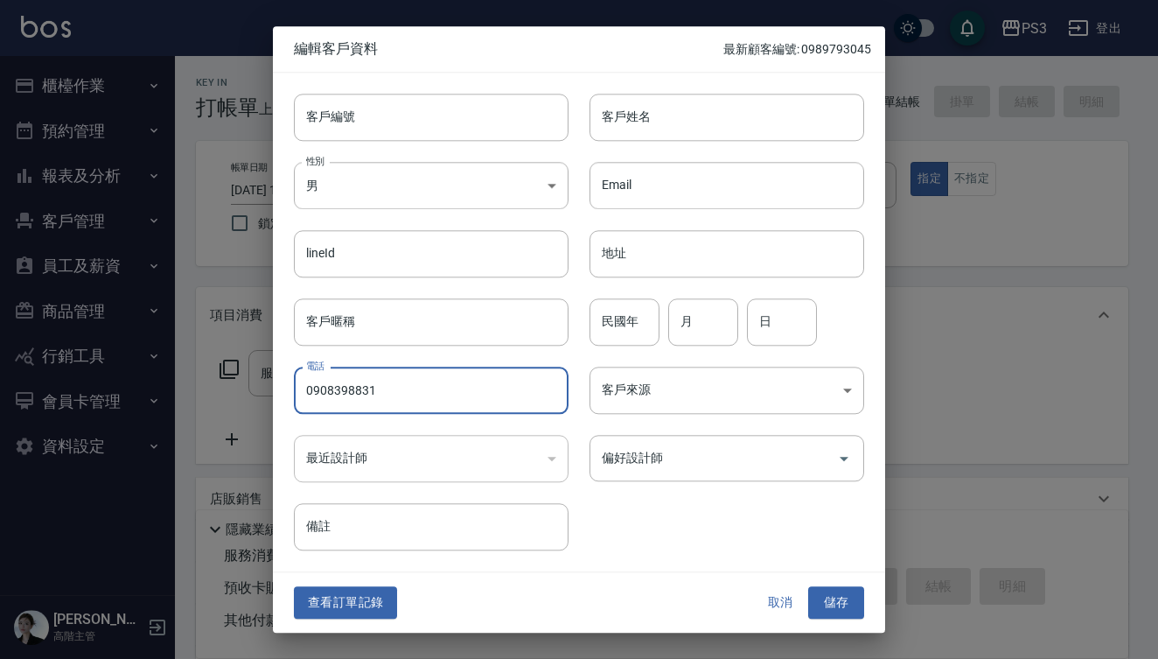
click at [410, 408] on input "0908398831" at bounding box center [431, 390] width 275 height 47
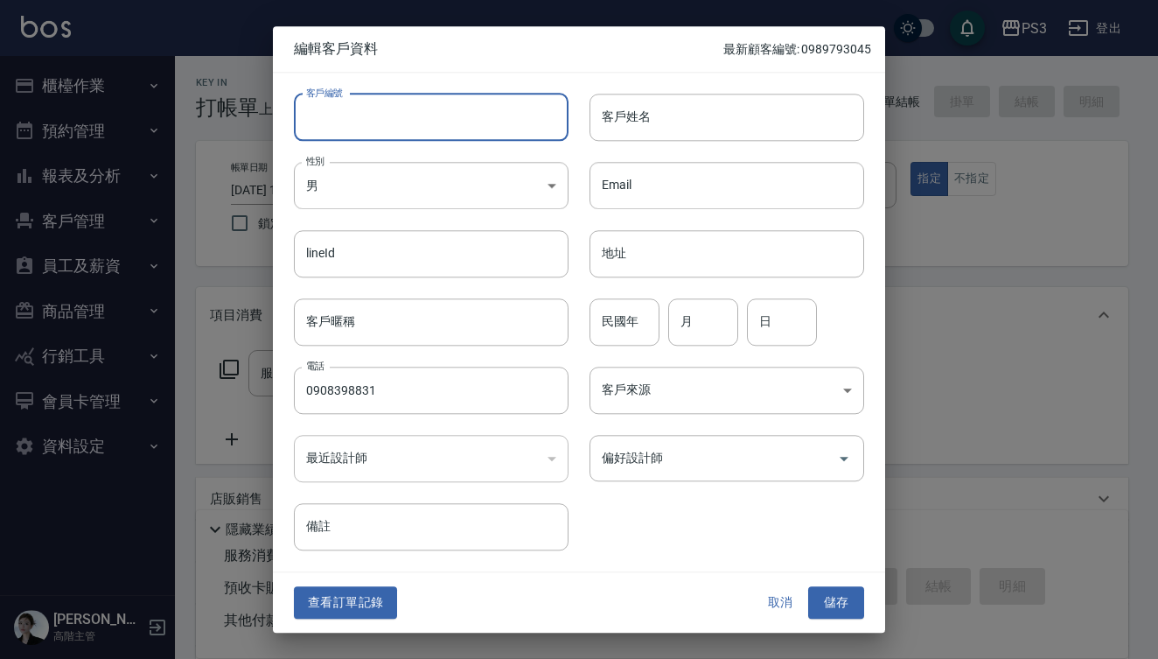
click at [387, 115] on input "客戶編號" at bounding box center [431, 117] width 275 height 47
paste input "0908398831"
type input "0908398831"
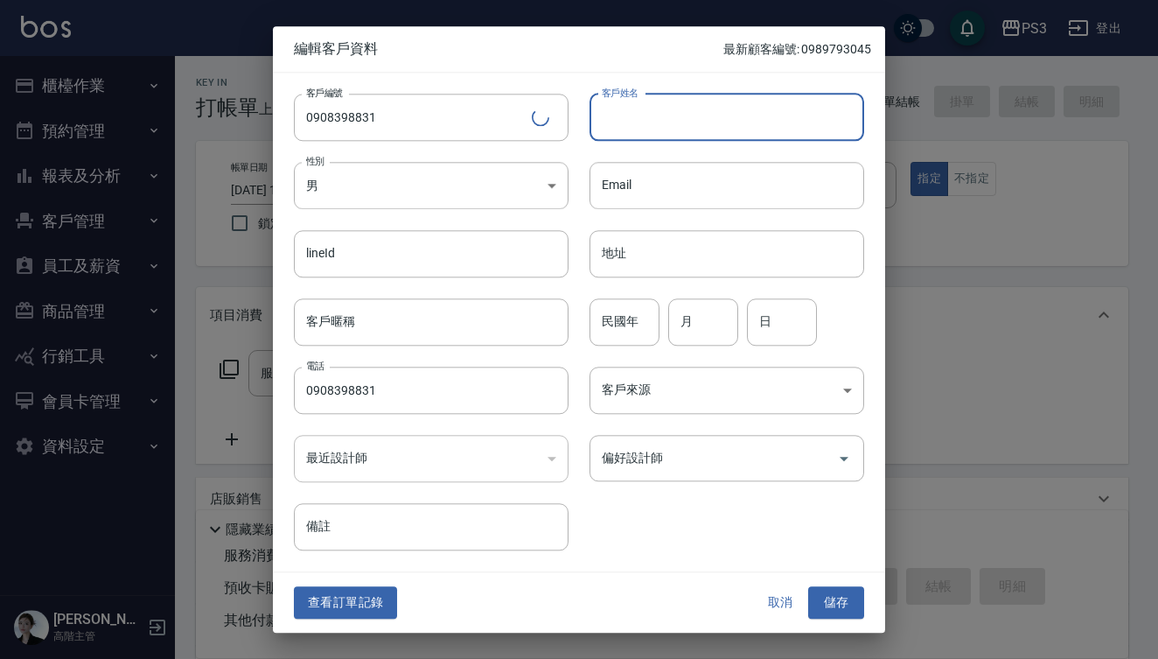
click at [731, 110] on input "客戶姓名" at bounding box center [727, 117] width 275 height 47
type input "溫文"
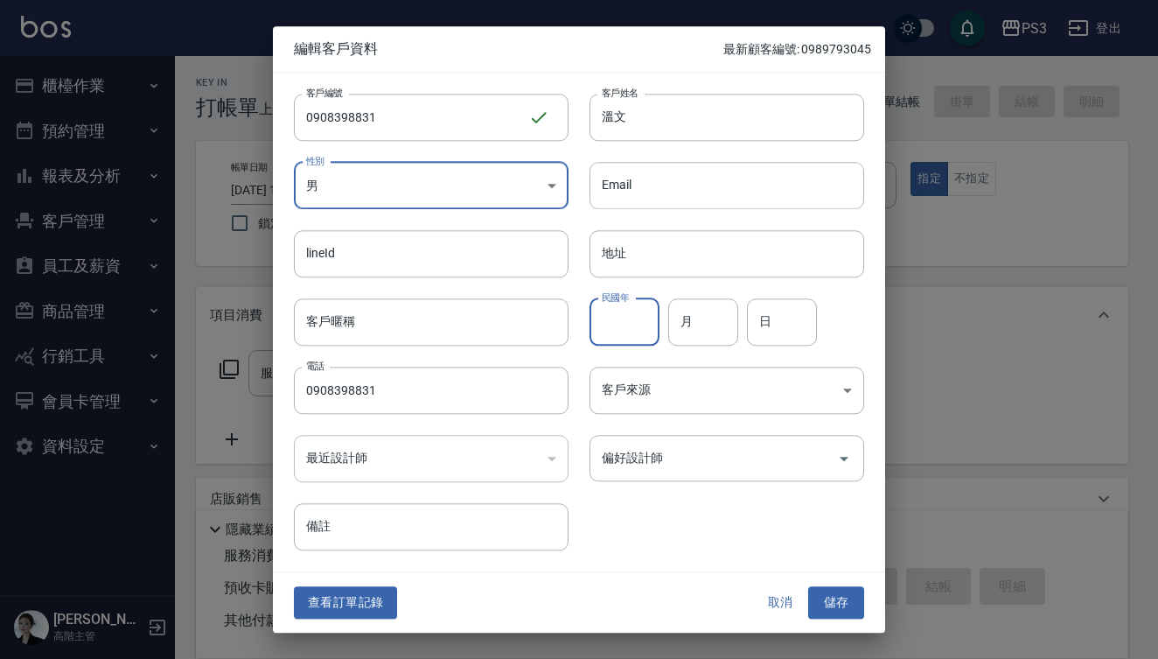
click at [634, 317] on input "民國年" at bounding box center [625, 321] width 70 height 47
type input "85"
type input "11"
type input "5"
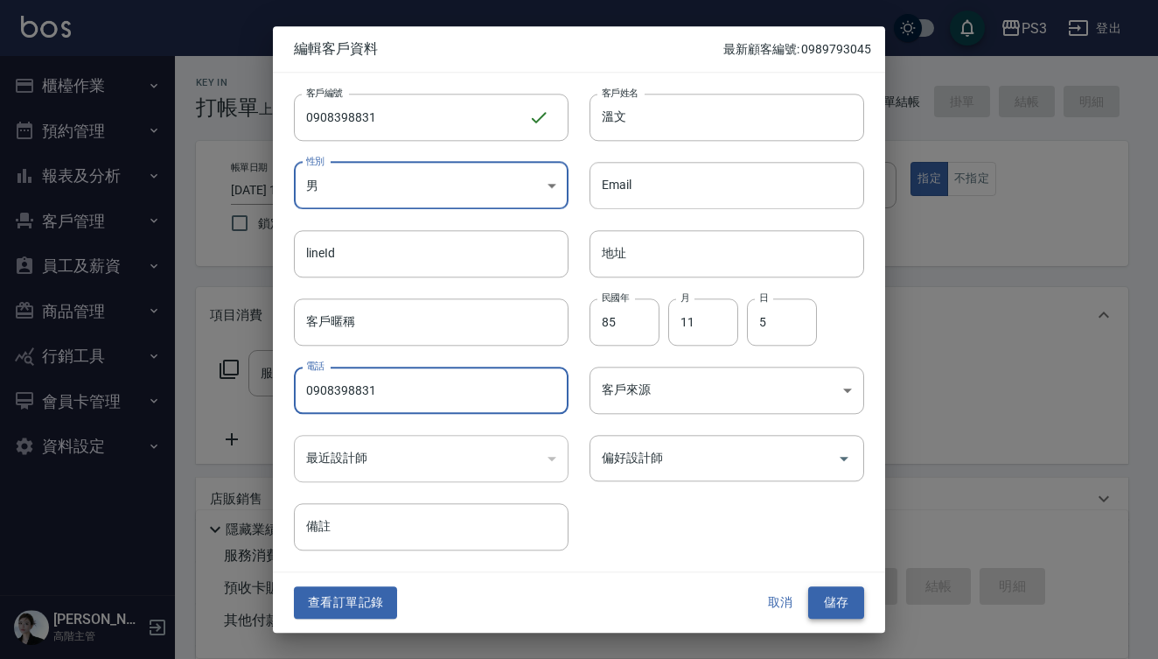
click at [831, 603] on button "儲存" at bounding box center [836, 603] width 56 height 32
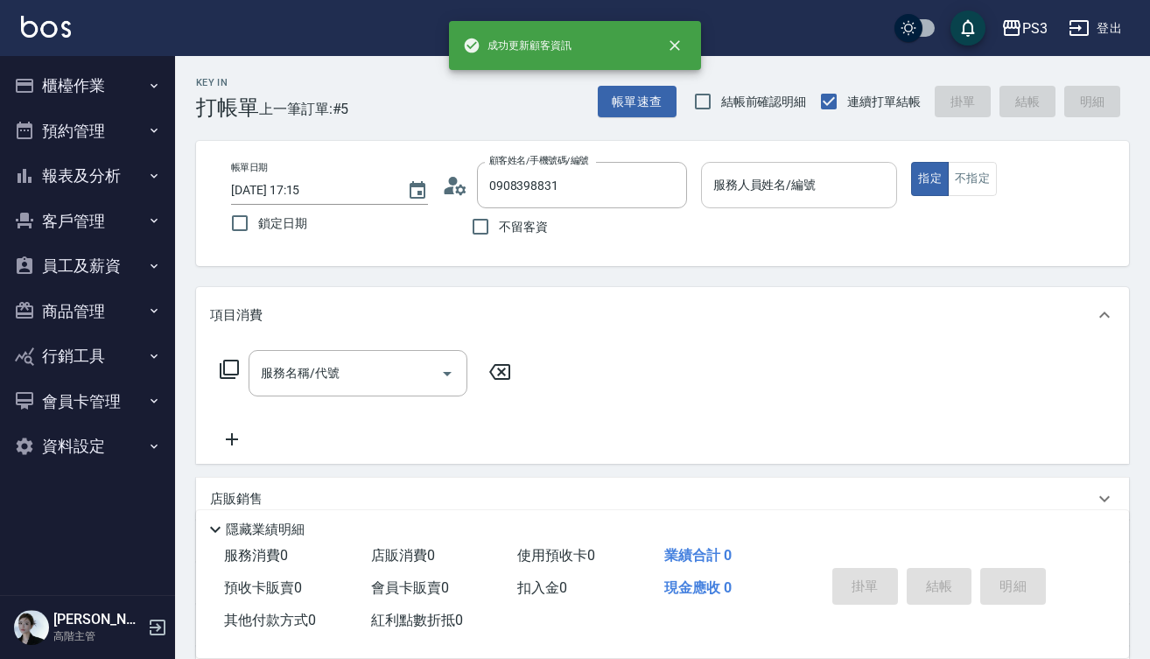
click at [746, 193] on input "服務人員姓名/編號" at bounding box center [799, 185] width 181 height 31
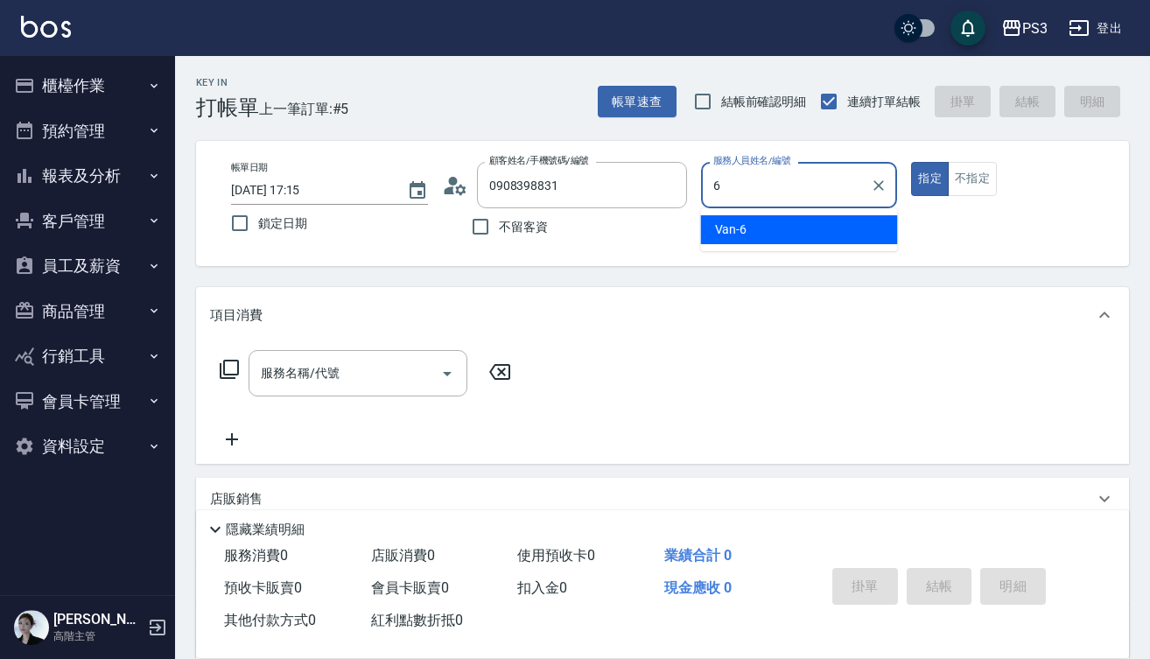
type input "Van-6"
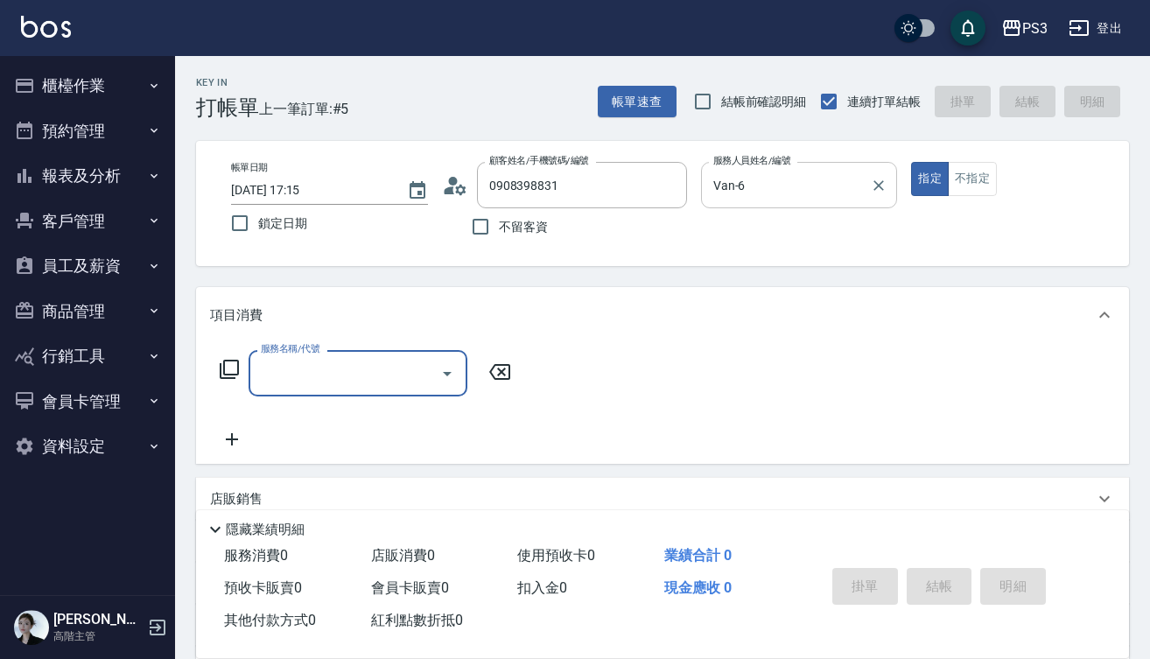
type input "3"
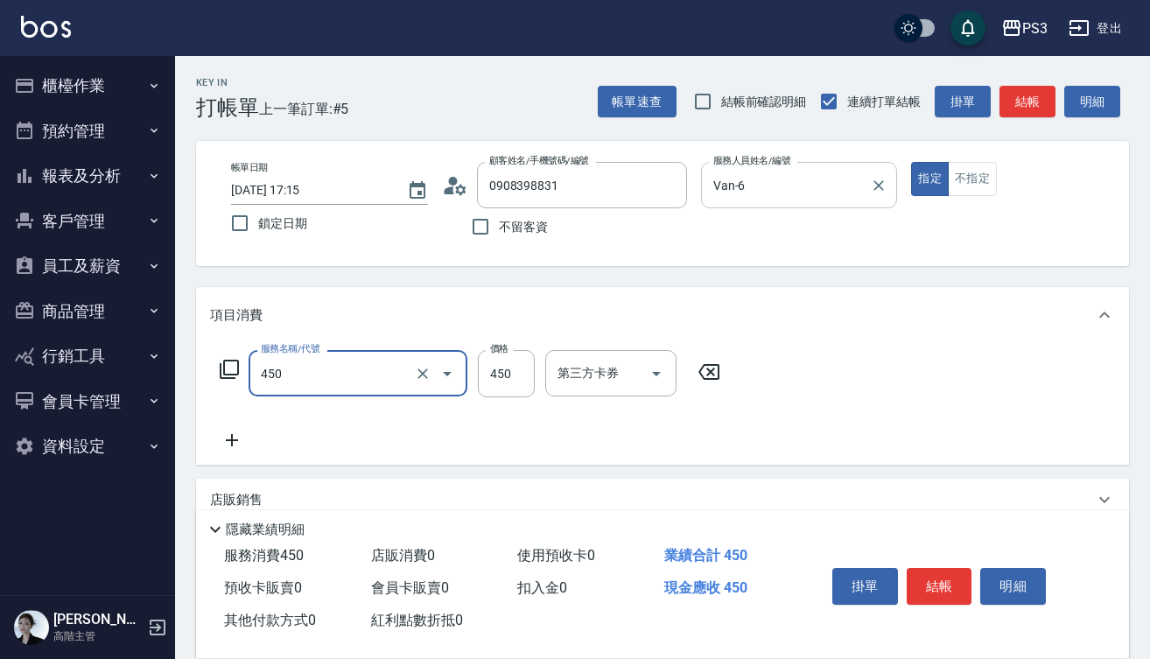
type input "有機洗髮(450)"
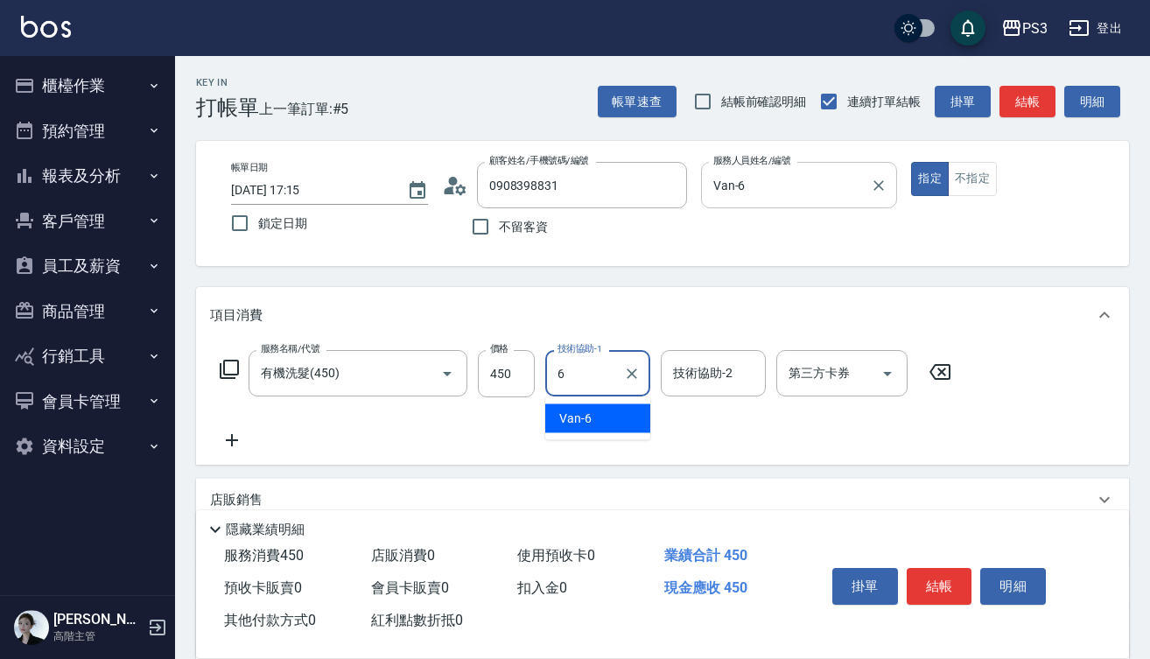
type input "Van-6"
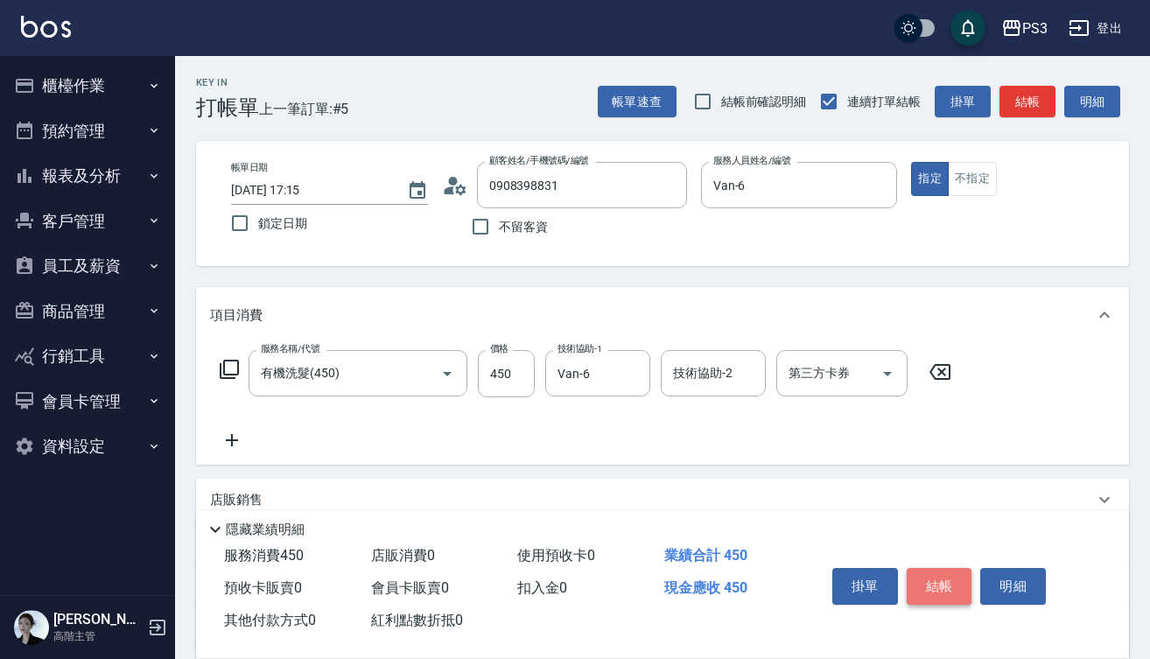
click at [933, 579] on button "結帳" at bounding box center [939, 586] width 66 height 37
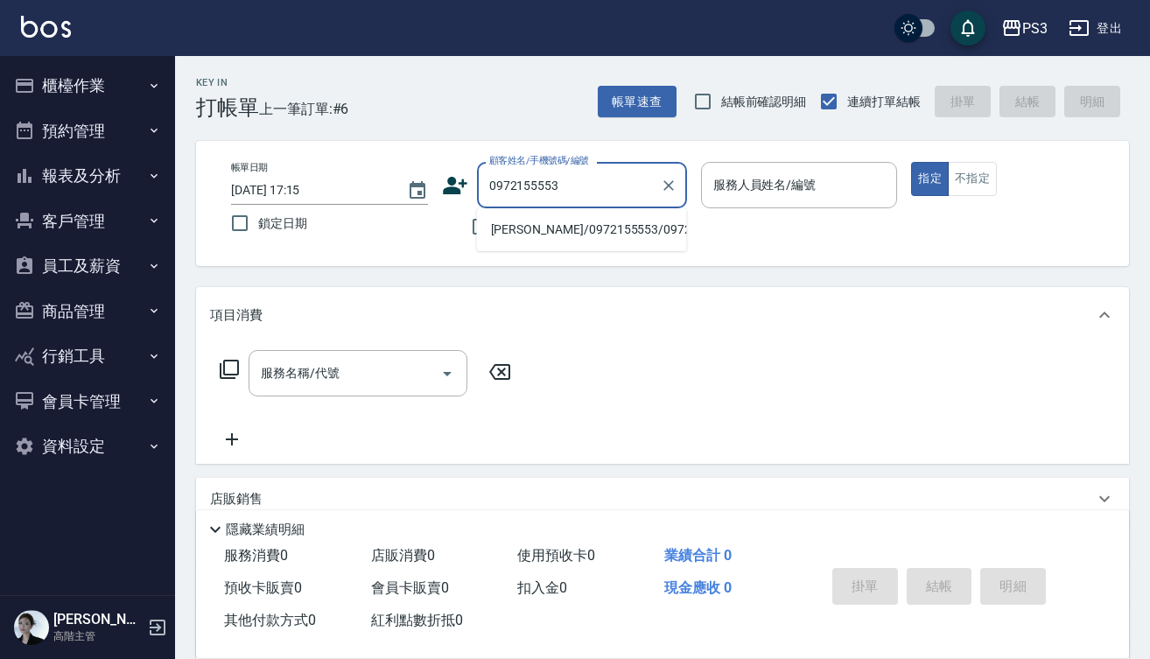
type input "吳柏文/0972155553/0972155553"
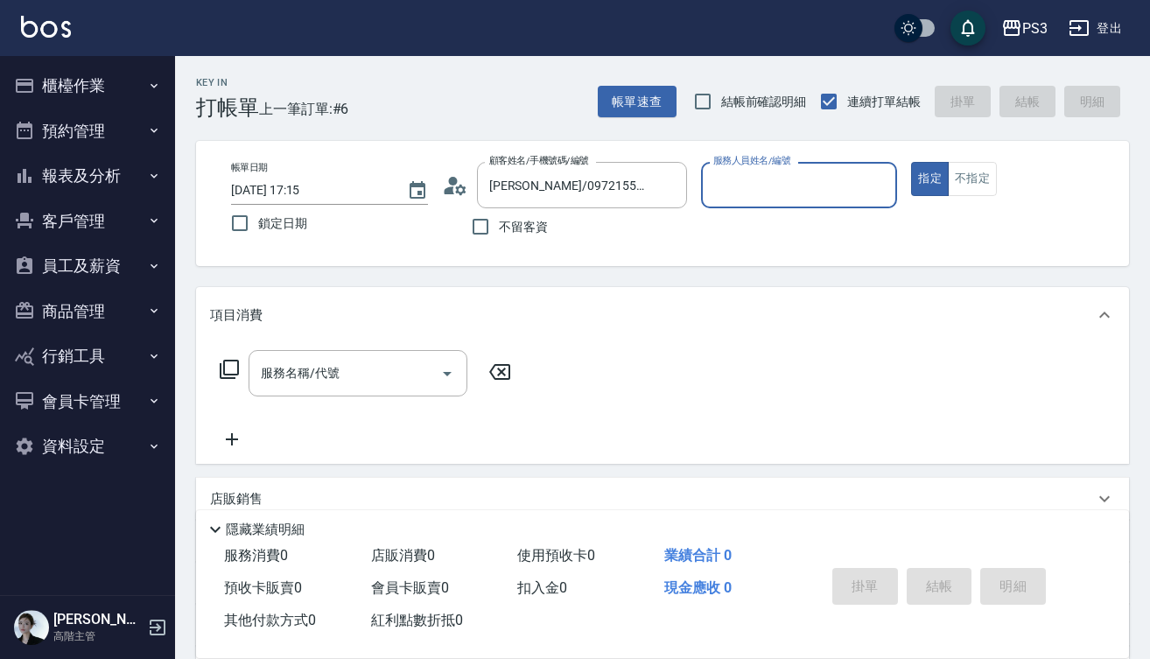
type input "1"
type input "Van-6"
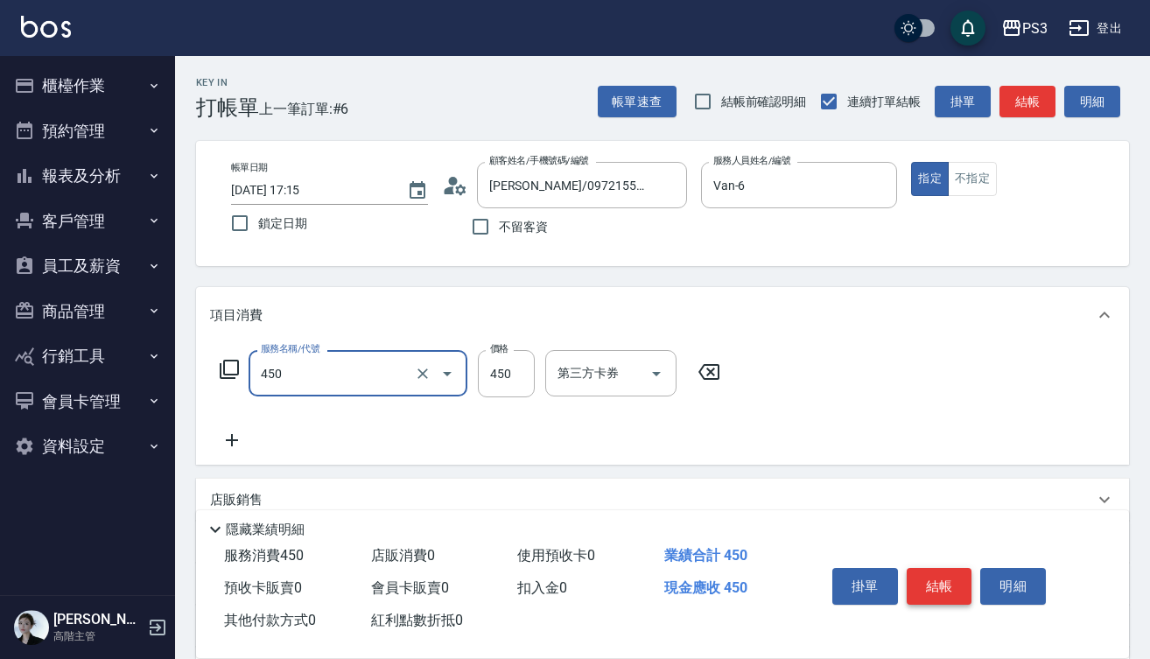
type input "有機洗髮(450)"
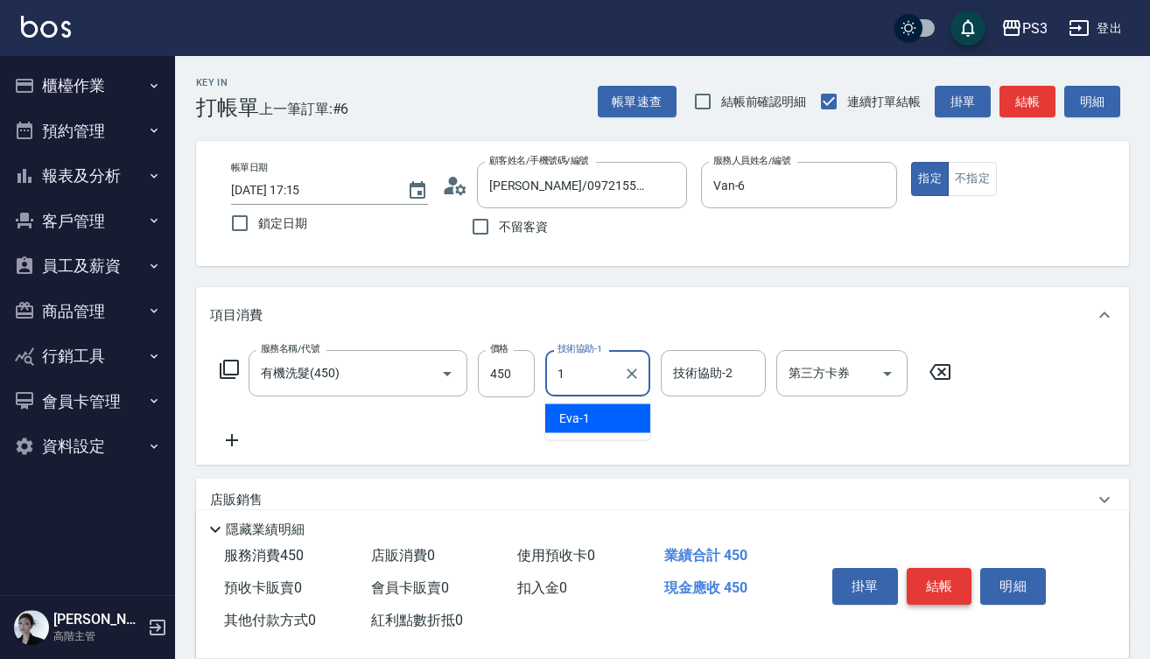
type input "Eva-1"
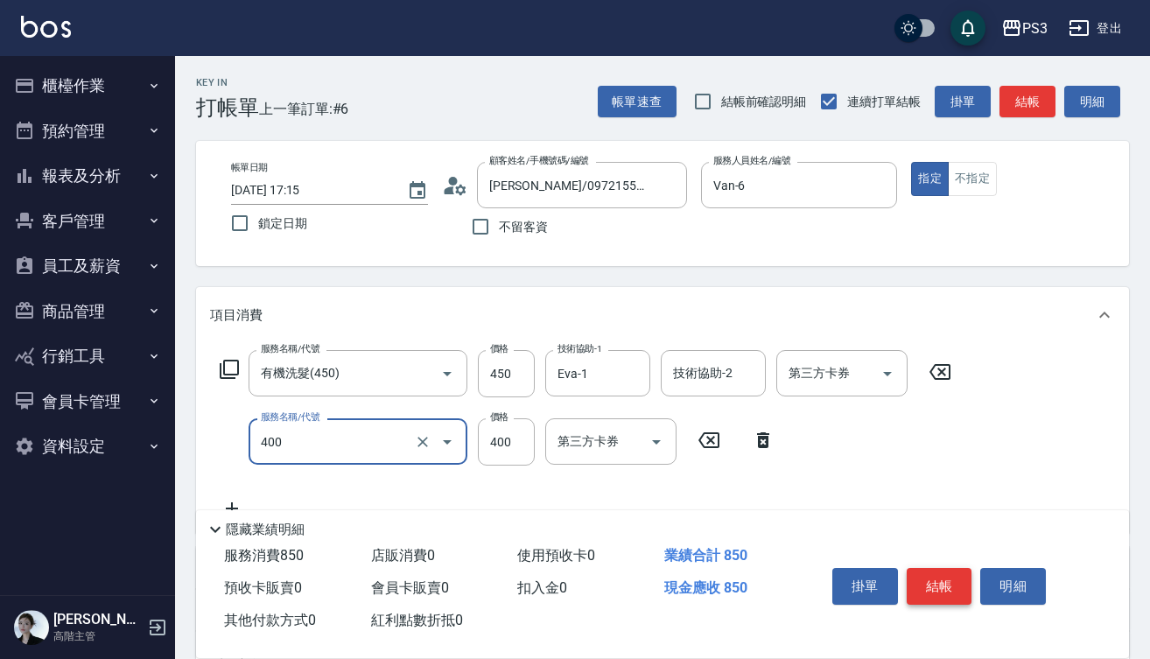
type input "剪(400)"
type input "250"
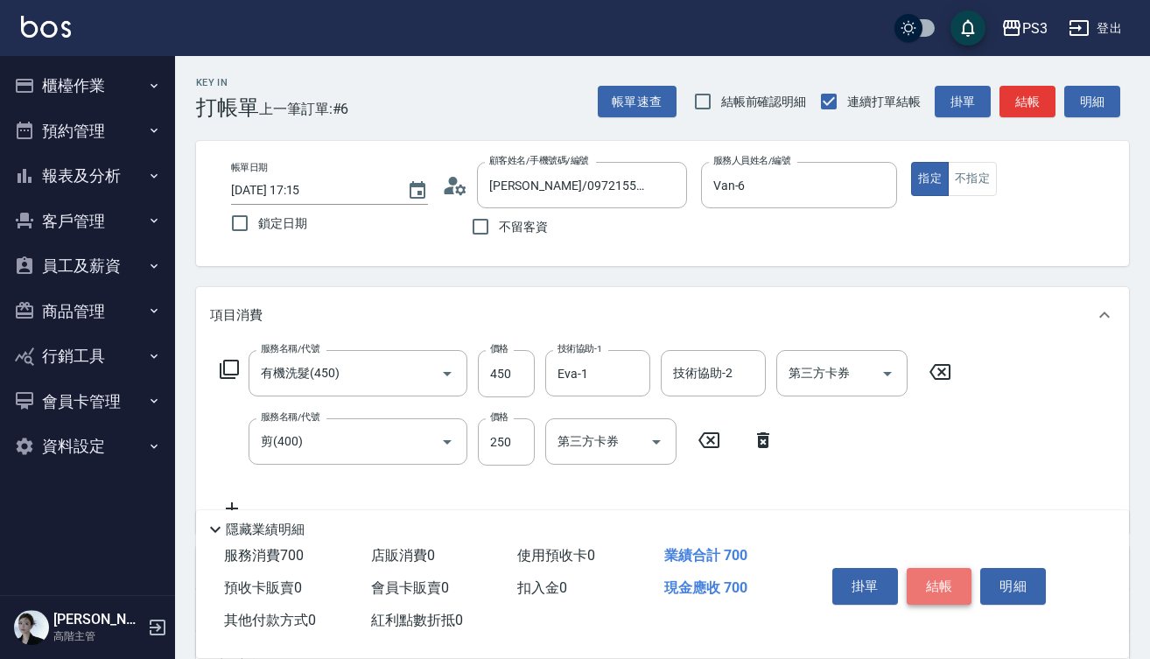
click at [950, 568] on button "結帳" at bounding box center [939, 586] width 66 height 37
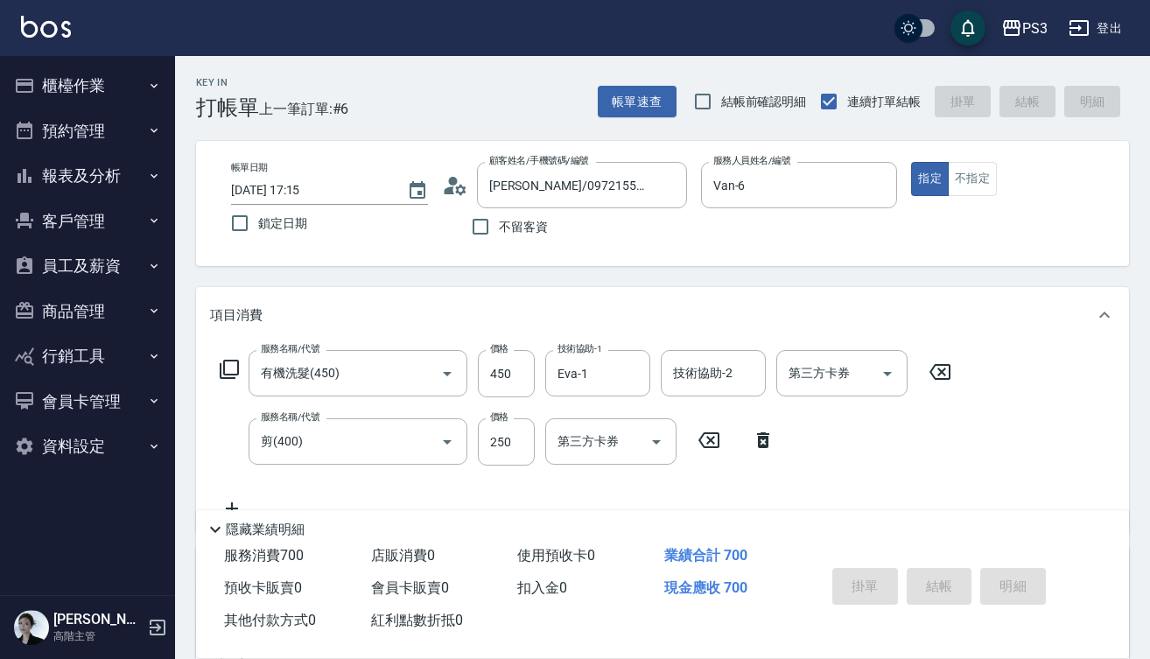
type input "2025/09/19 17:16"
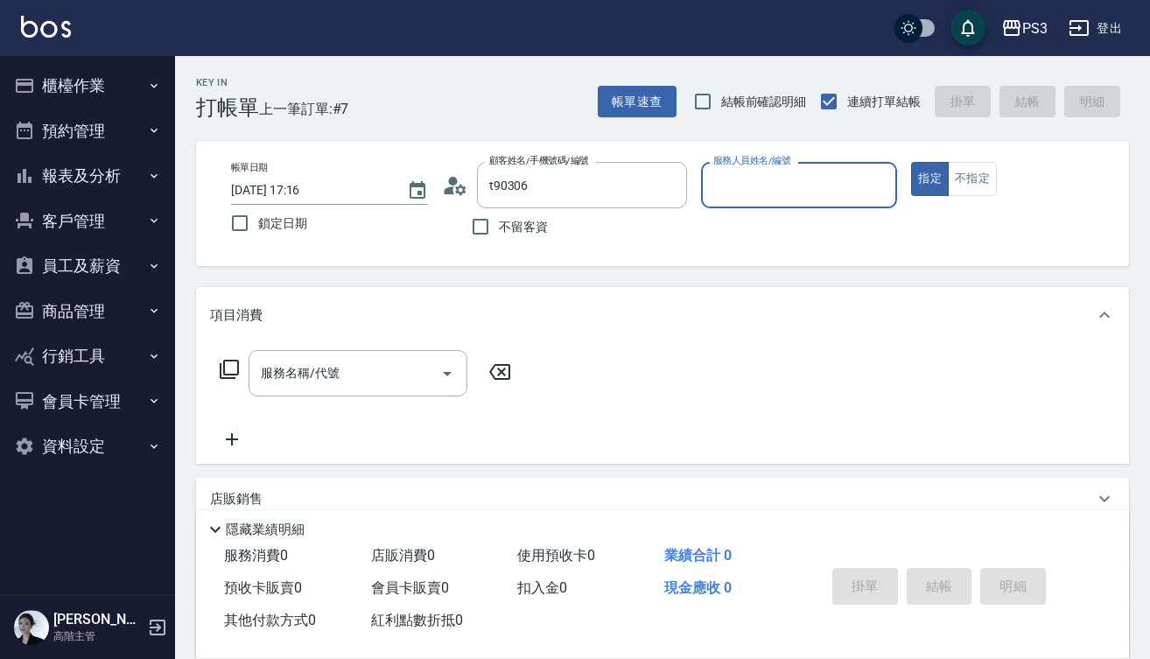
type input "顏嘉宏(25/2/23)/0952730335/t90306"
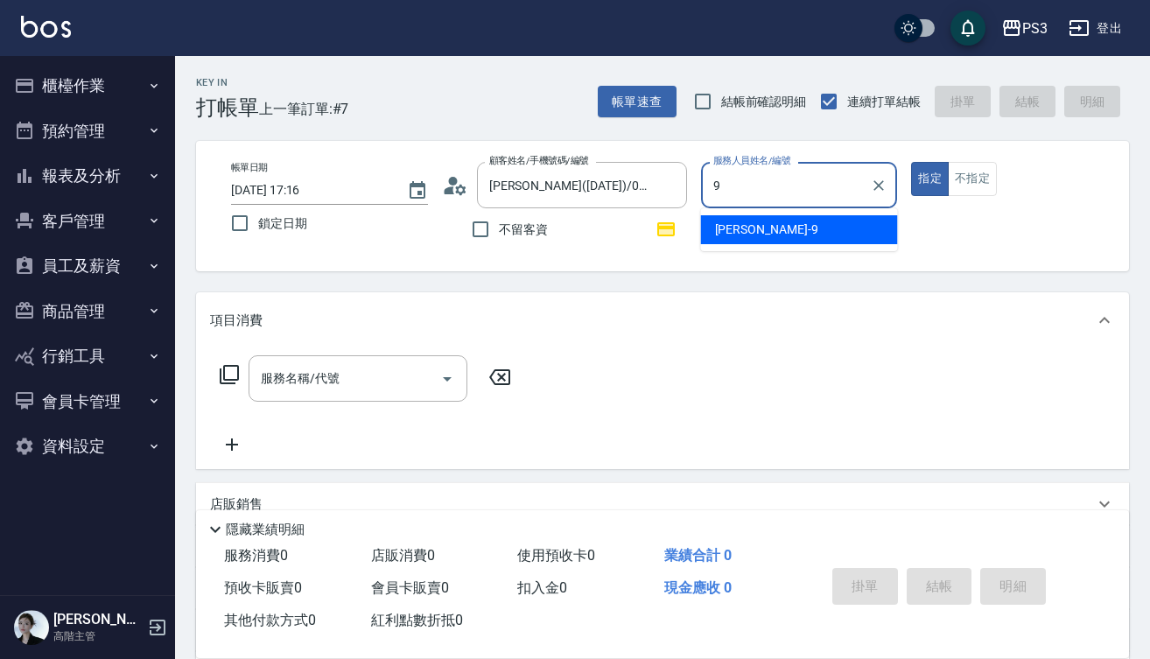
type input "[PERSON_NAME]-9"
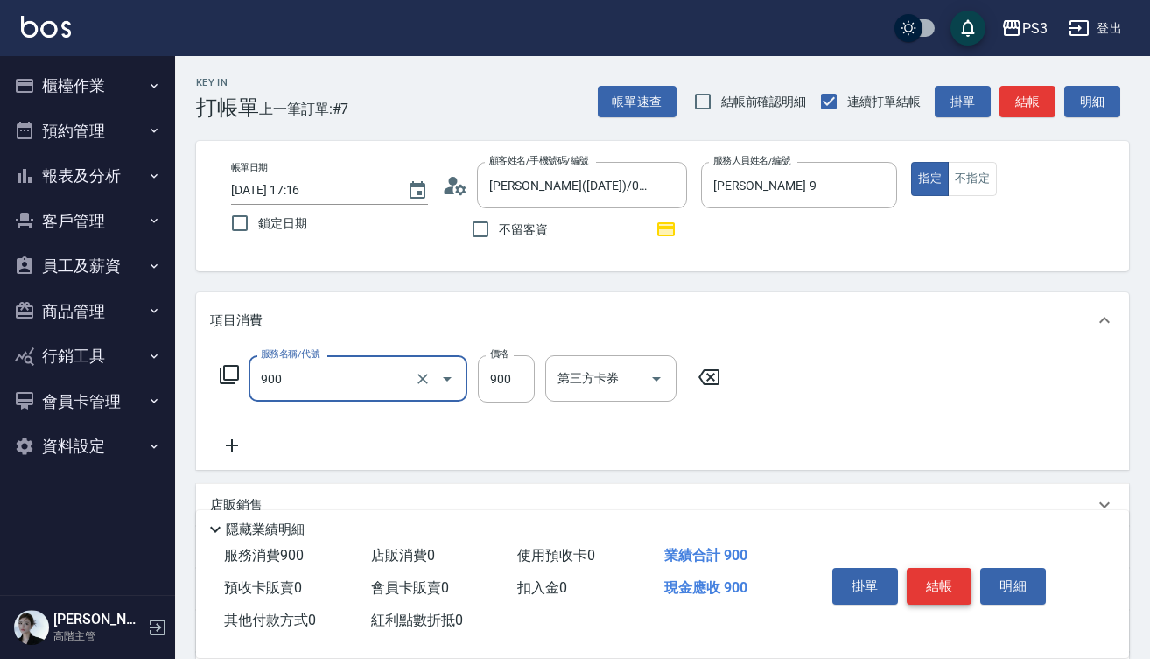
type input "頭皮保養洗(900)"
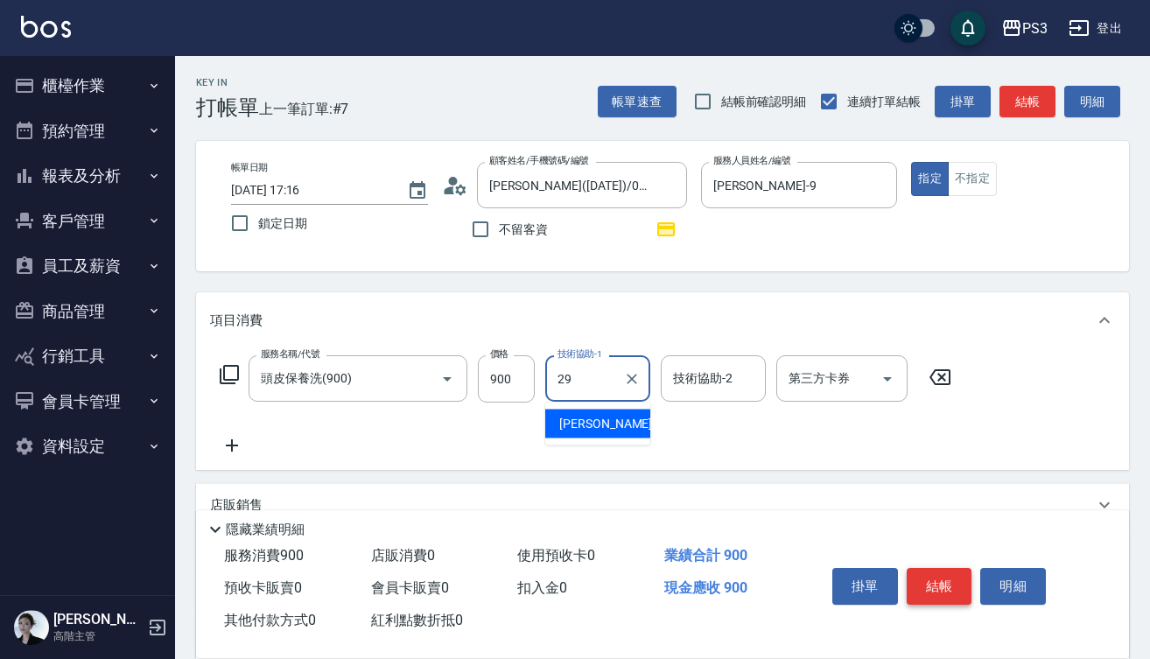
type input "Joyce-29"
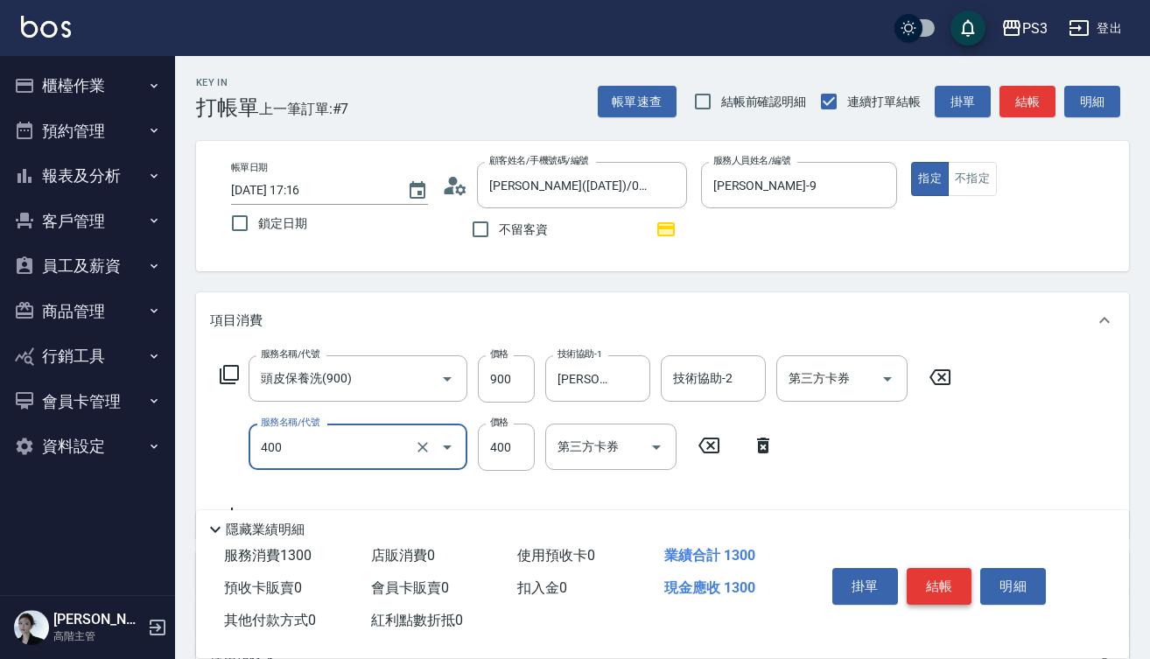
type input "剪(400)"
type input "680"
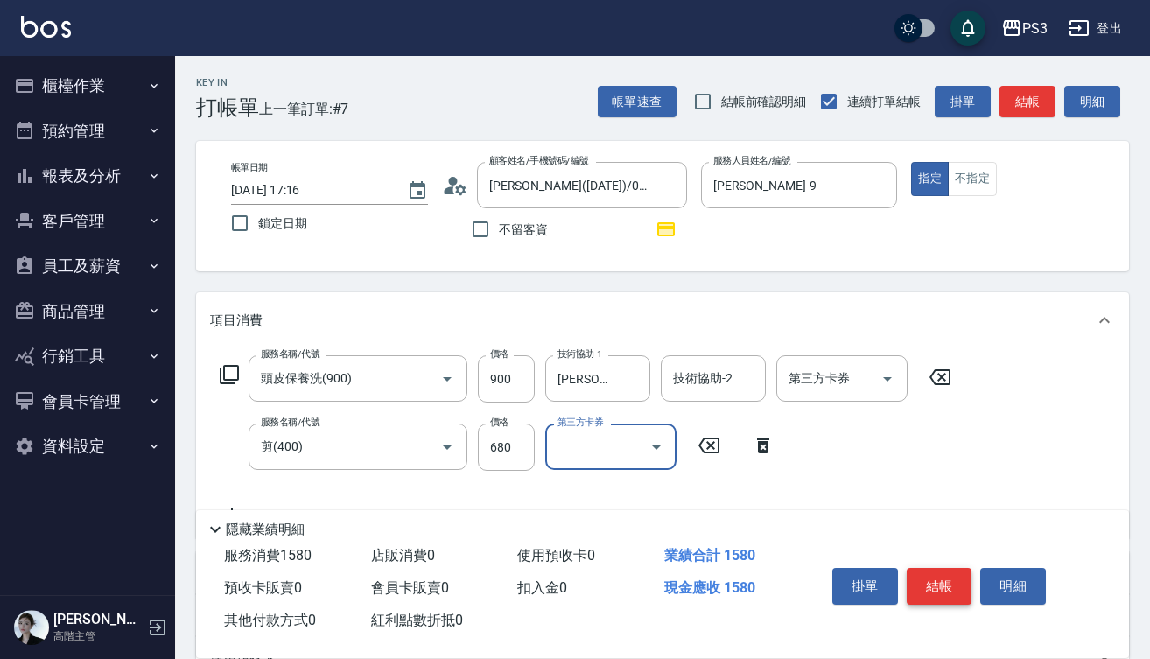
click at [926, 569] on button "結帳" at bounding box center [939, 586] width 66 height 37
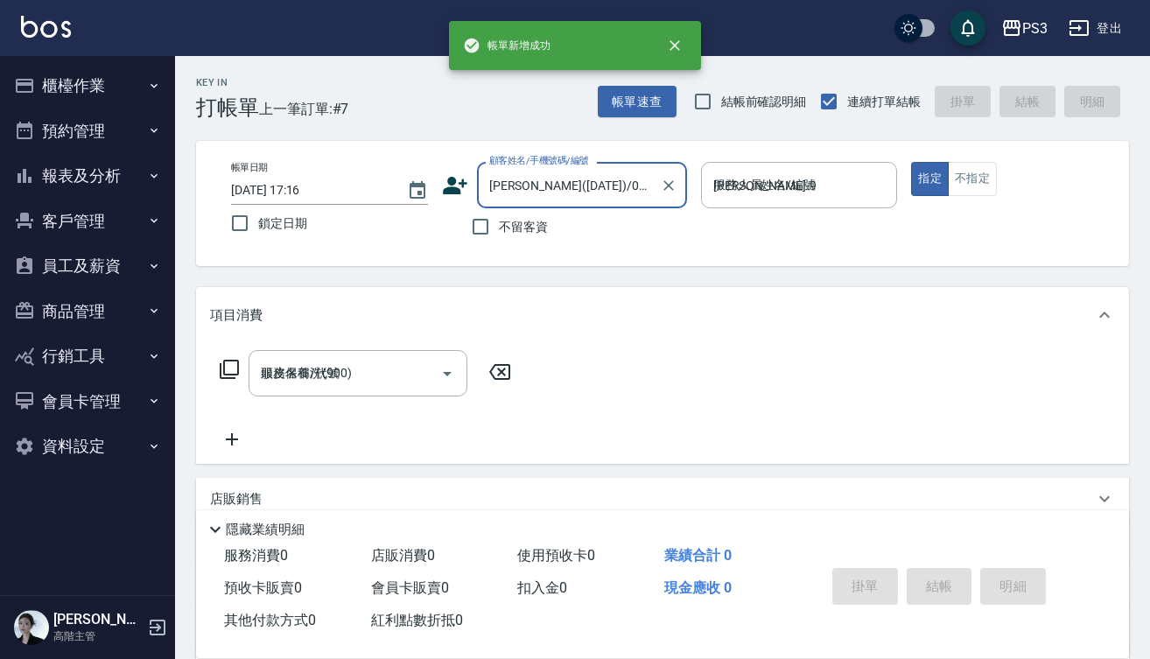
type input "2025/09/19 17:17"
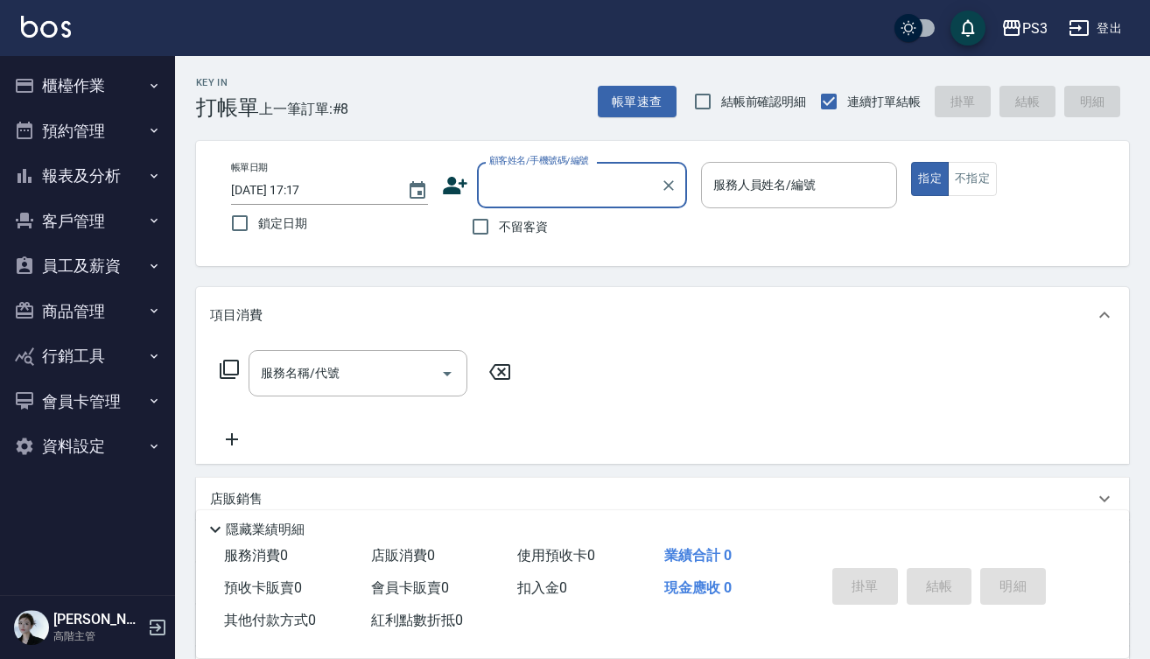
click at [91, 78] on button "櫃檯作業" at bounding box center [87, 85] width 161 height 45
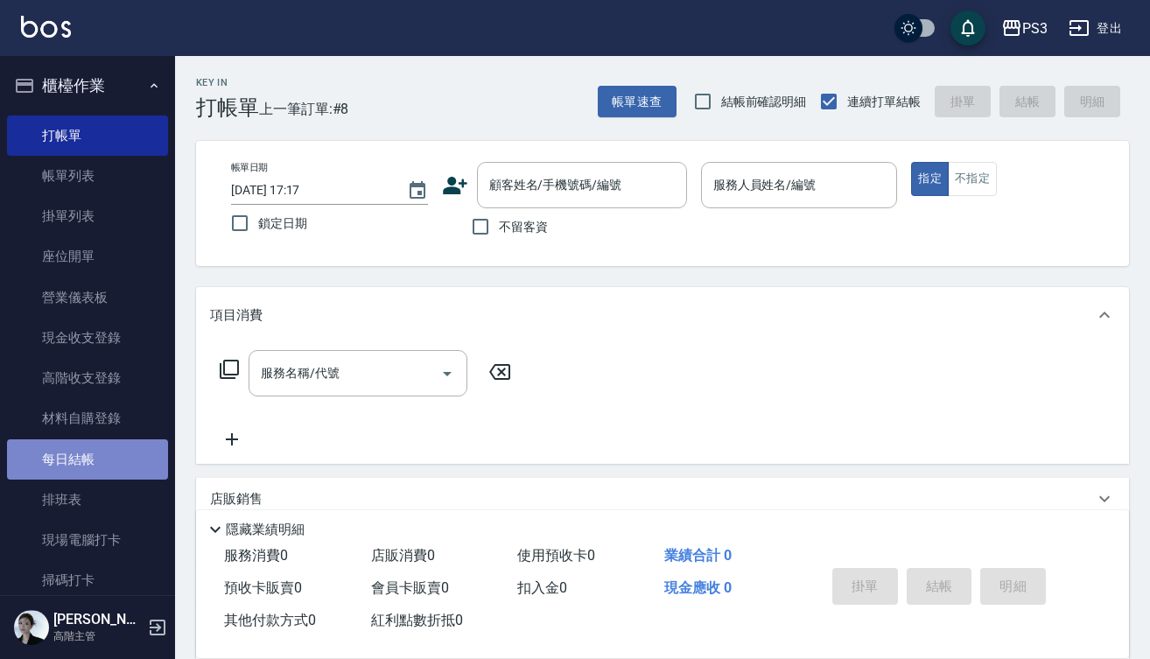
click at [88, 453] on link "每日結帳" at bounding box center [87, 459] width 161 height 40
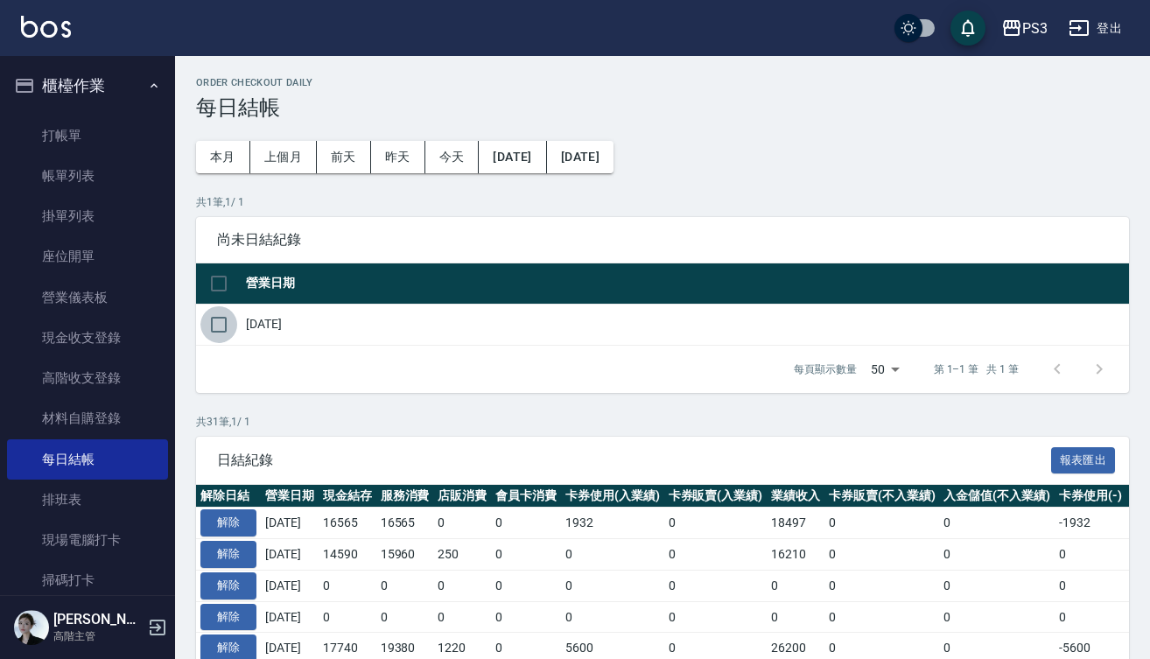
click at [210, 320] on input "checkbox" at bounding box center [218, 324] width 37 height 37
checkbox input "true"
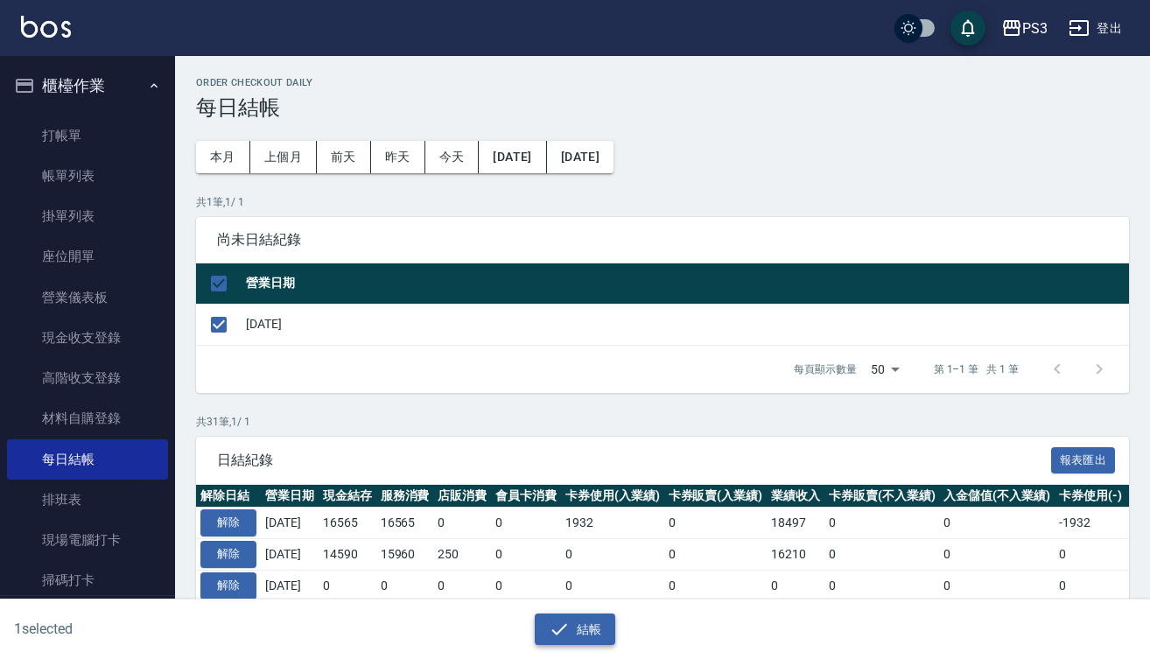
click at [582, 627] on button "結帳" at bounding box center [575, 629] width 81 height 32
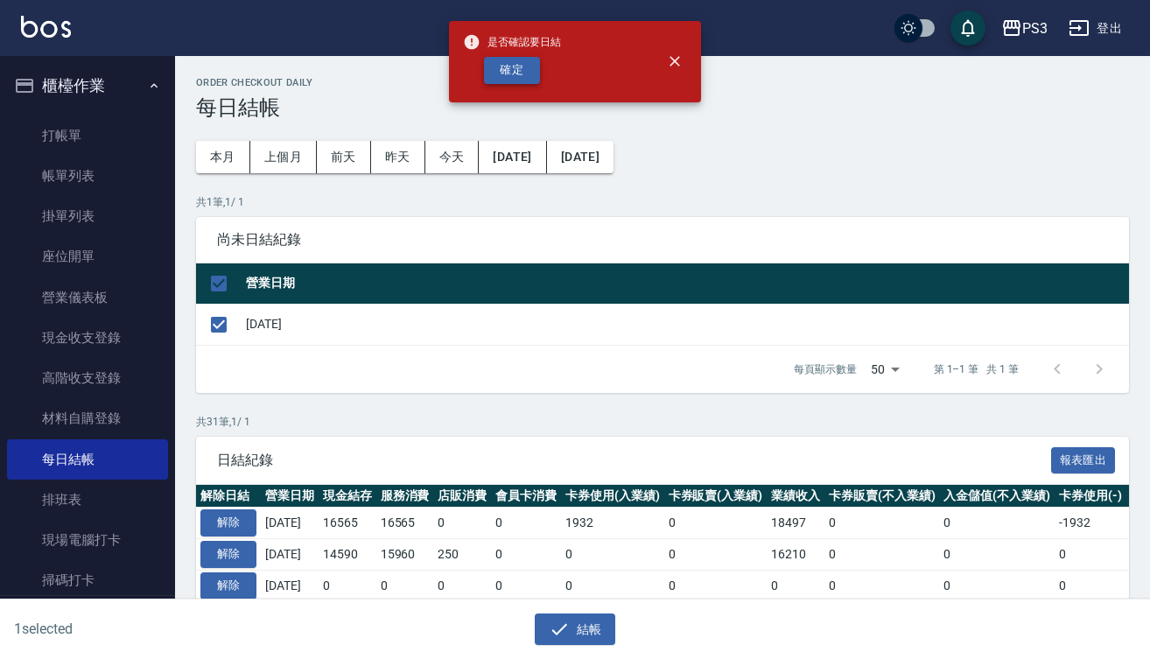
click at [513, 62] on button "確定" at bounding box center [512, 70] width 56 height 27
checkbox input "false"
